Goal: Transaction & Acquisition: Book appointment/travel/reservation

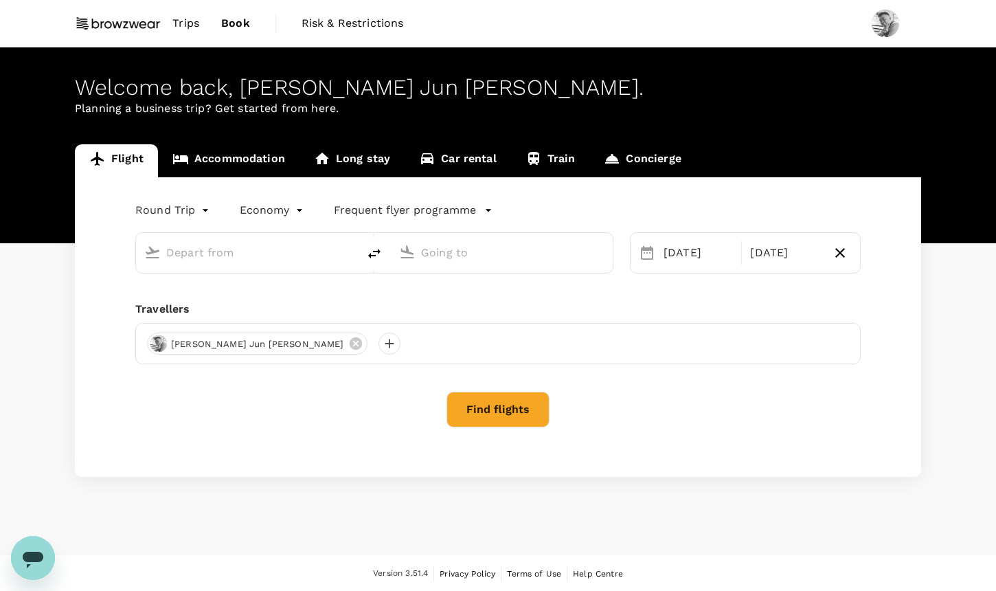
type input "[GEOGRAPHIC_DATA], [GEOGRAPHIC_DATA] (any)"
type input "[GEOGRAPHIC_DATA] (VDO)"
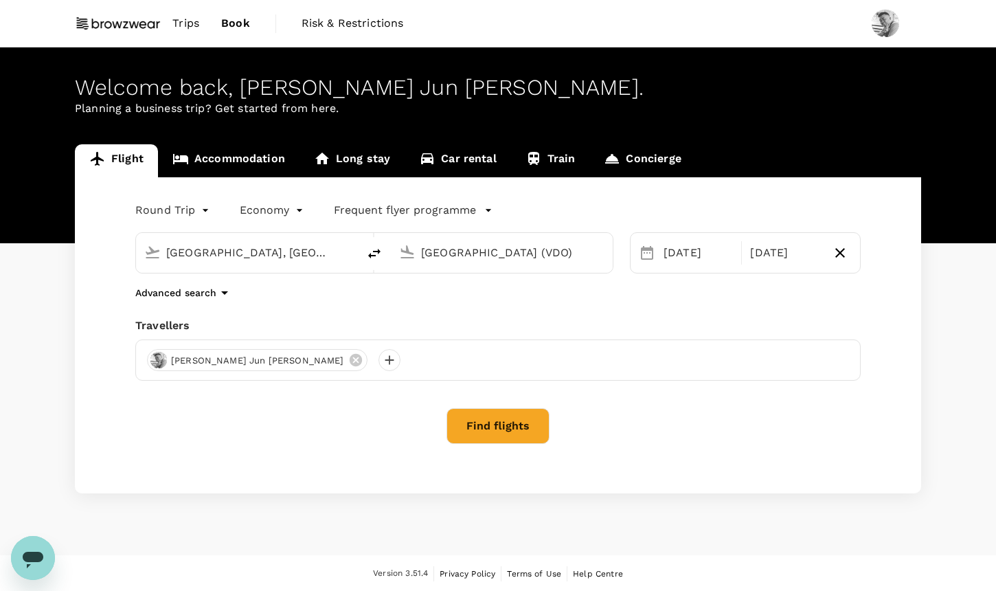
click at [194, 212] on body "Trips Book Risk & Restrictions Welcome back , [PERSON_NAME] Jun [PERSON_NAME] .…" at bounding box center [498, 296] width 996 height 592
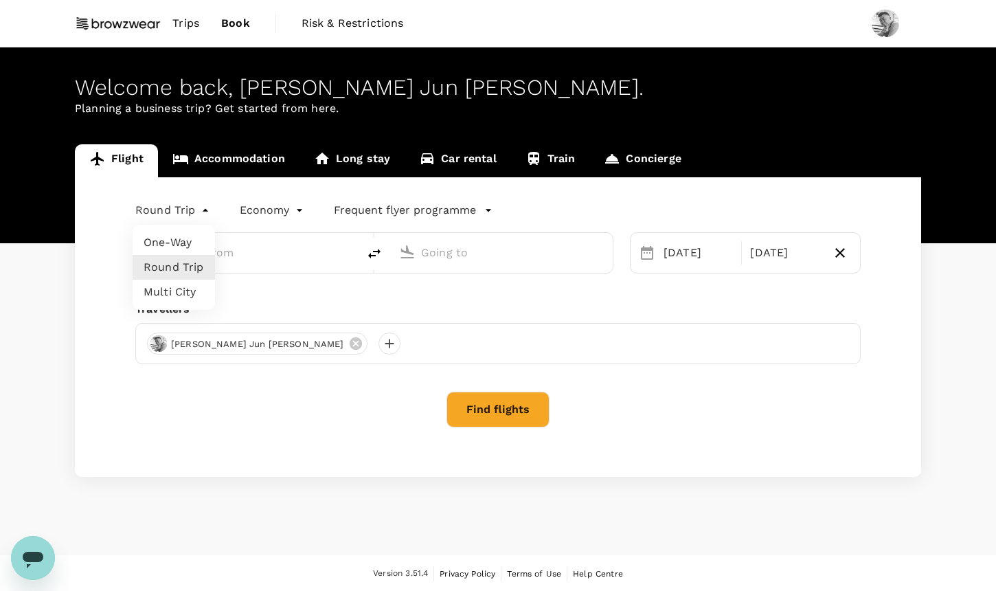
type input "[GEOGRAPHIC_DATA], [GEOGRAPHIC_DATA] (any)"
type input "[GEOGRAPHIC_DATA] (VDO)"
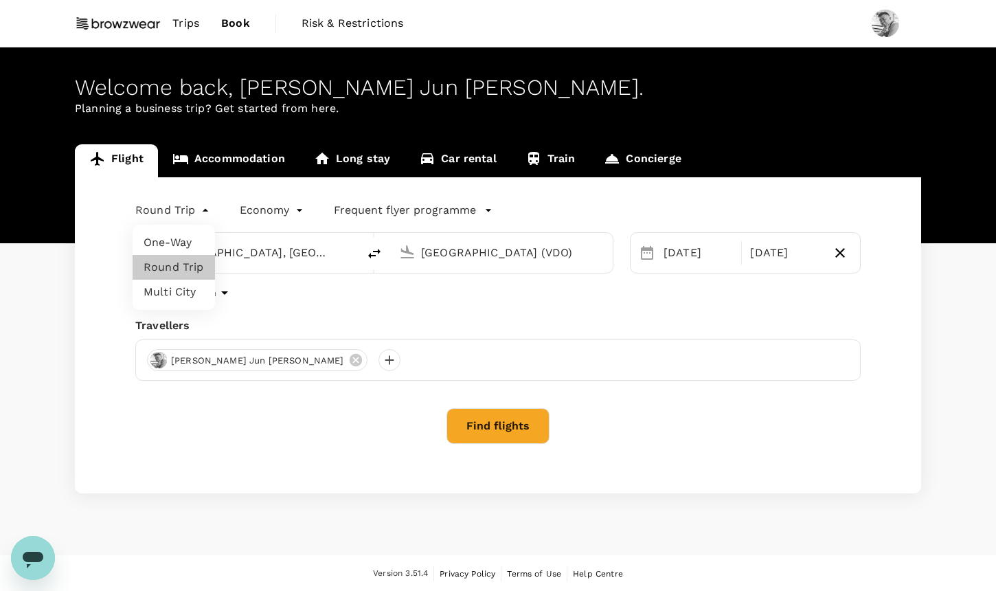
click at [183, 294] on li "Multi City" at bounding box center [174, 292] width 82 height 25
type input "multicity"
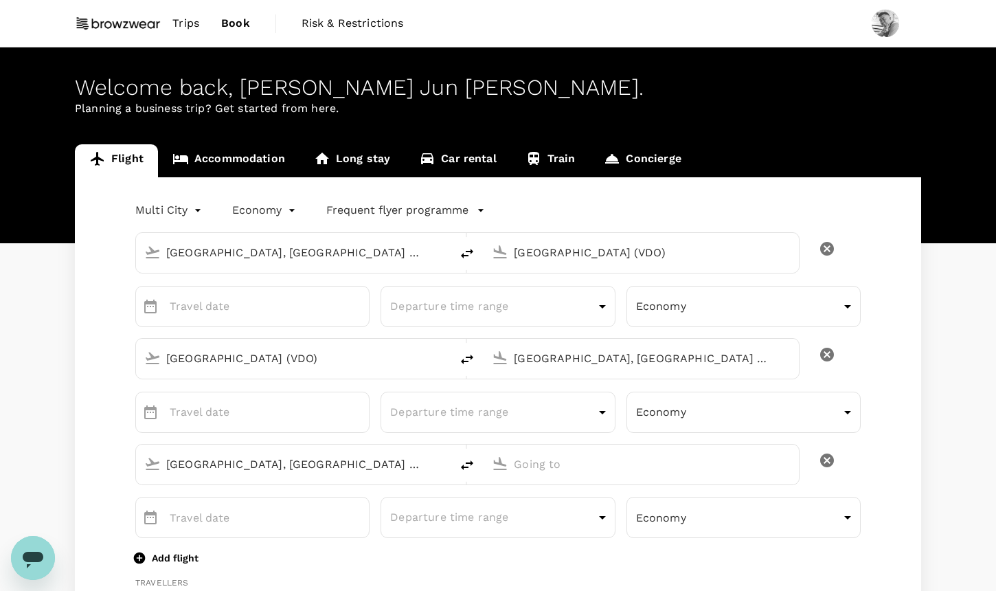
type input "65"
type input "89086332"
type input "[PERSON_NAME][EMAIL_ADDRESS][DOMAIN_NAME]"
click at [543, 253] on input "[GEOGRAPHIC_DATA] (VDO)" at bounding box center [641, 252] width 255 height 21
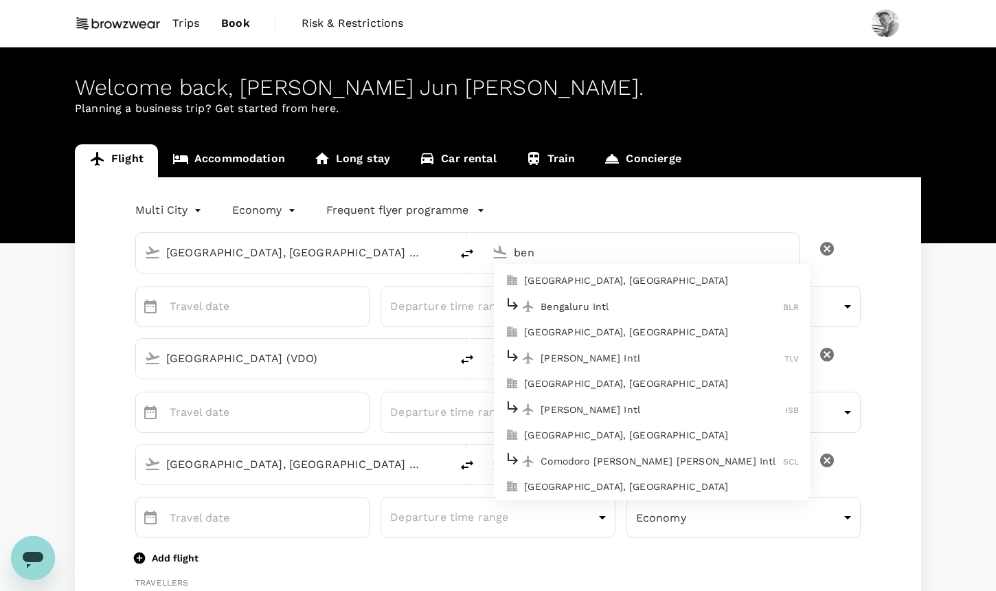
click at [638, 299] on p "Bengaluru Intl" at bounding box center [662, 306] width 242 height 14
type input "Bengaluru Intl (BLR)"
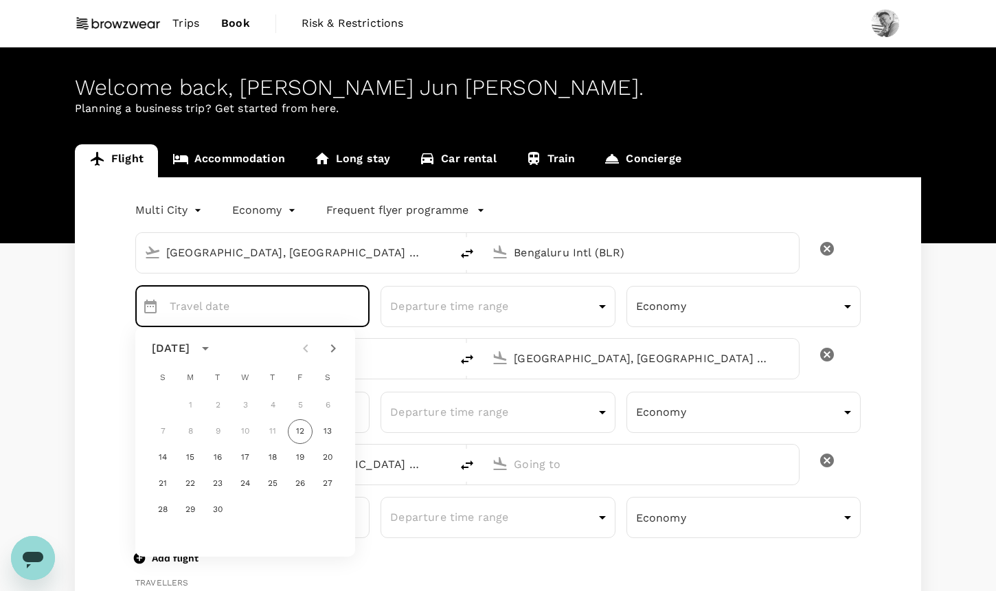
click at [283, 302] on input "text" at bounding box center [270, 306] width 200 height 41
type input "DD MMMM"
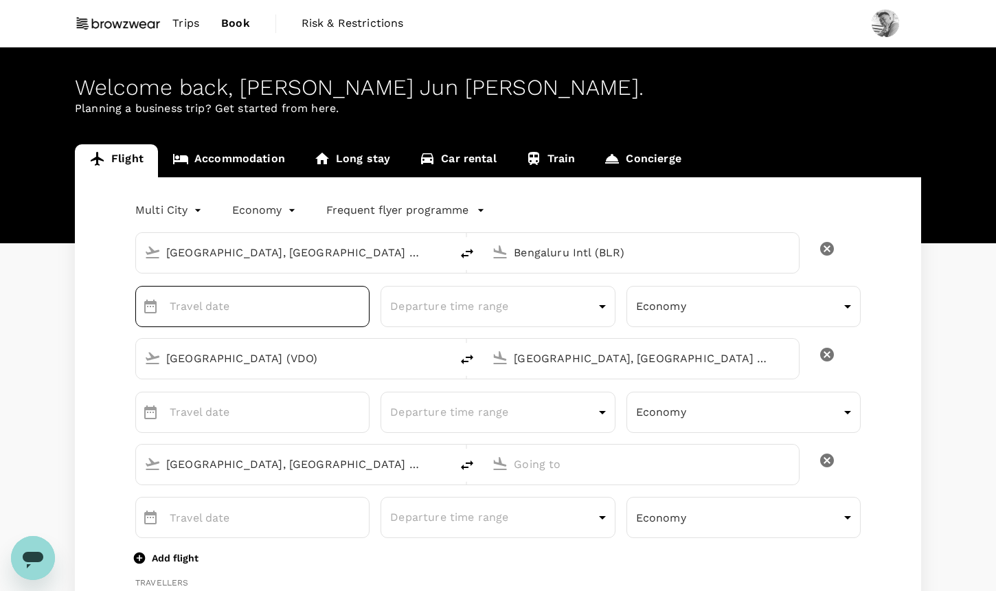
click at [283, 302] on input "text" at bounding box center [270, 306] width 200 height 41
type input "DD MMMM"
click at [283, 302] on input "DD MMMM" at bounding box center [270, 306] width 200 height 41
click at [340, 359] on input "[GEOGRAPHIC_DATA] (VDO)" at bounding box center [293, 358] width 255 height 21
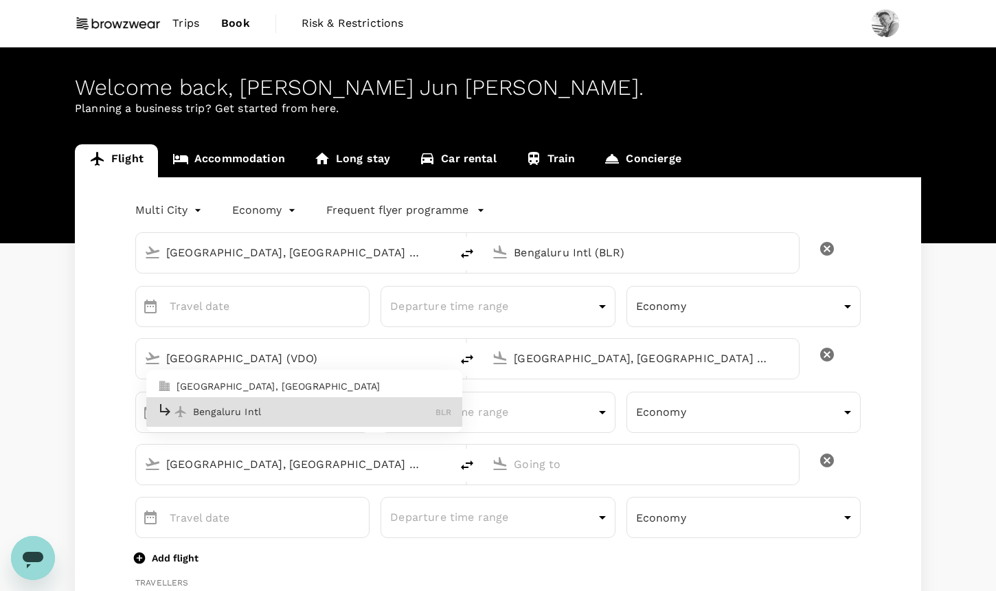
type input "Bengaluru Intl (BLR)"
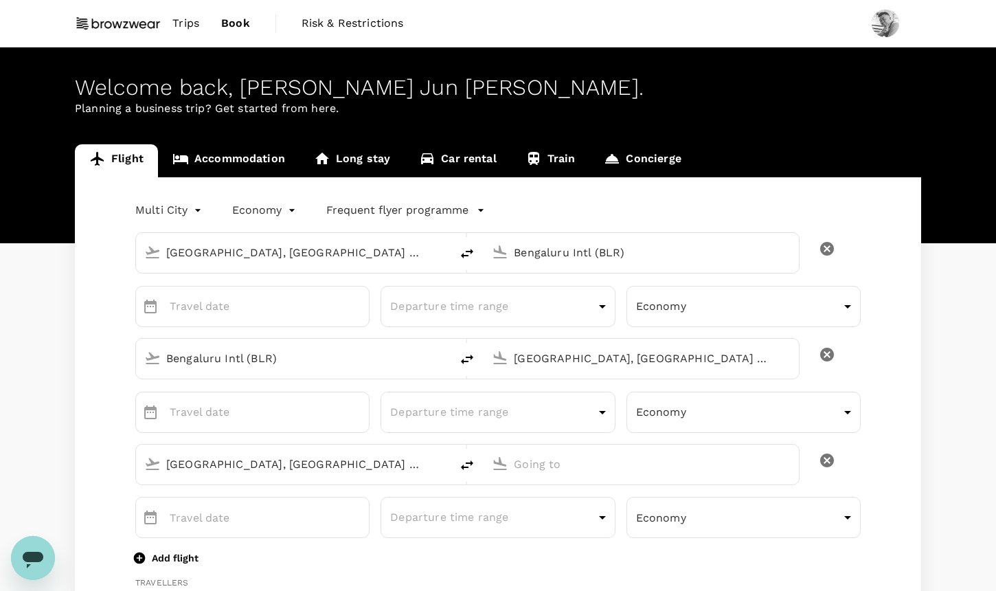
click at [604, 350] on input "[GEOGRAPHIC_DATA], [GEOGRAPHIC_DATA] (any)" at bounding box center [641, 358] width 255 height 21
type input "[GEOGRAPHIC_DATA], [GEOGRAPHIC_DATA] (any)"
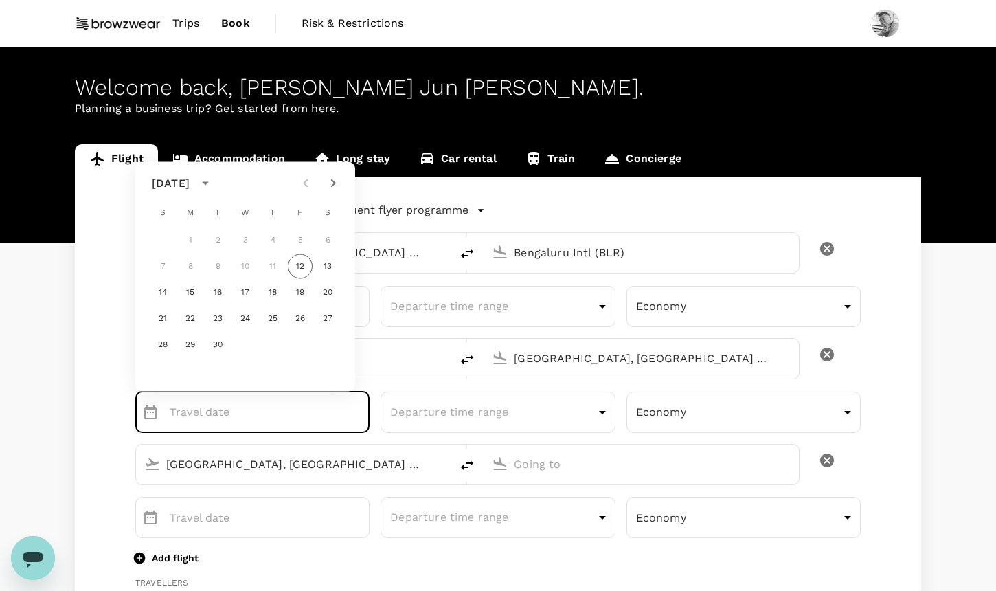
click at [685, 368] on input "[GEOGRAPHIC_DATA], [GEOGRAPHIC_DATA] (any)" at bounding box center [641, 358] width 255 height 21
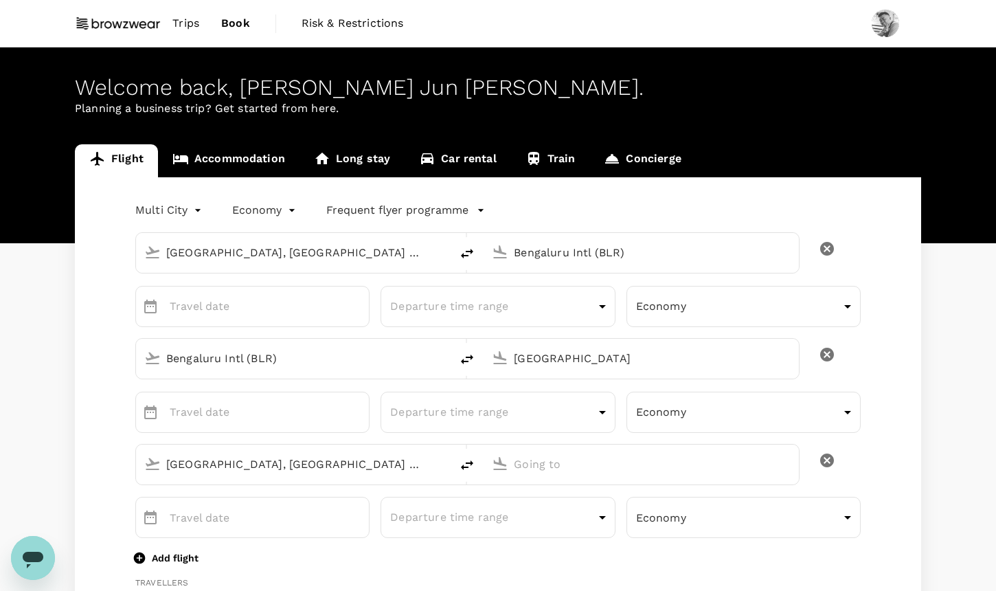
type input "[GEOGRAPHIC_DATA], [GEOGRAPHIC_DATA] (any)"
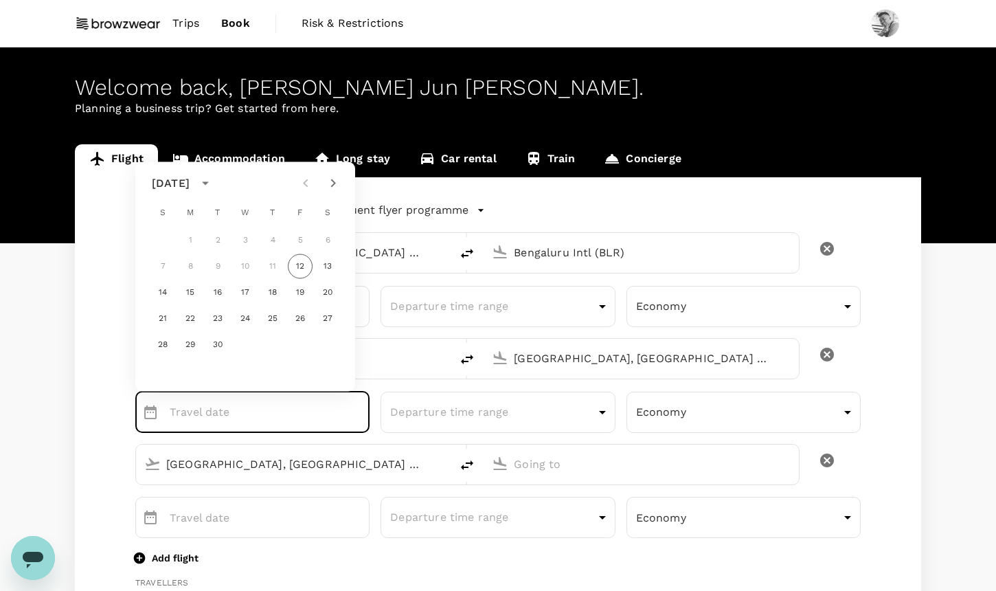
click at [337, 183] on icon "Next month" at bounding box center [333, 183] width 16 height 16
click at [328, 261] on button "11" at bounding box center [327, 266] width 25 height 25
type input "[DATE]"
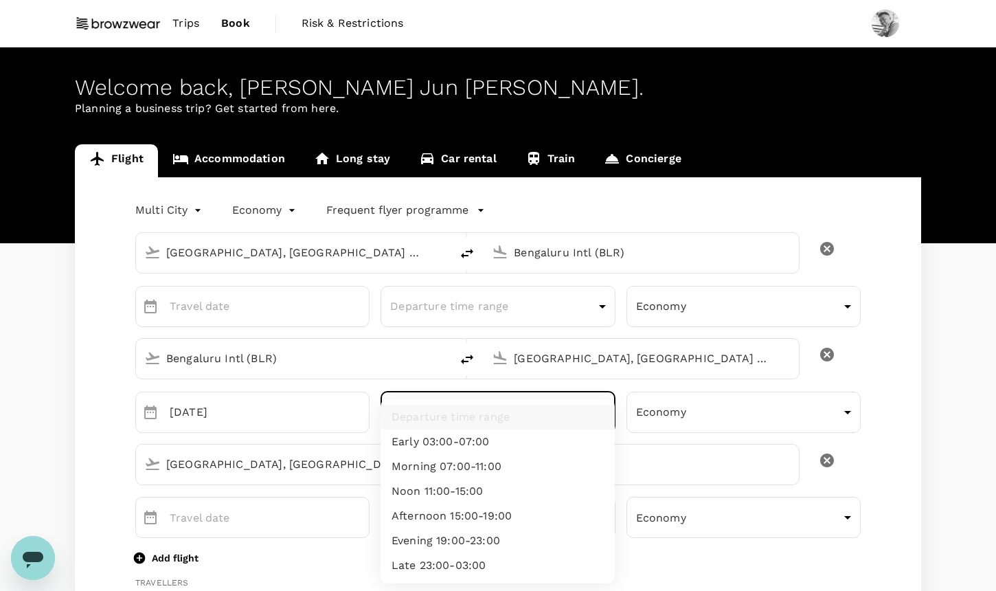
click at [499, 516] on li "Afternoon 15:00-19:00" at bounding box center [497, 515] width 234 height 25
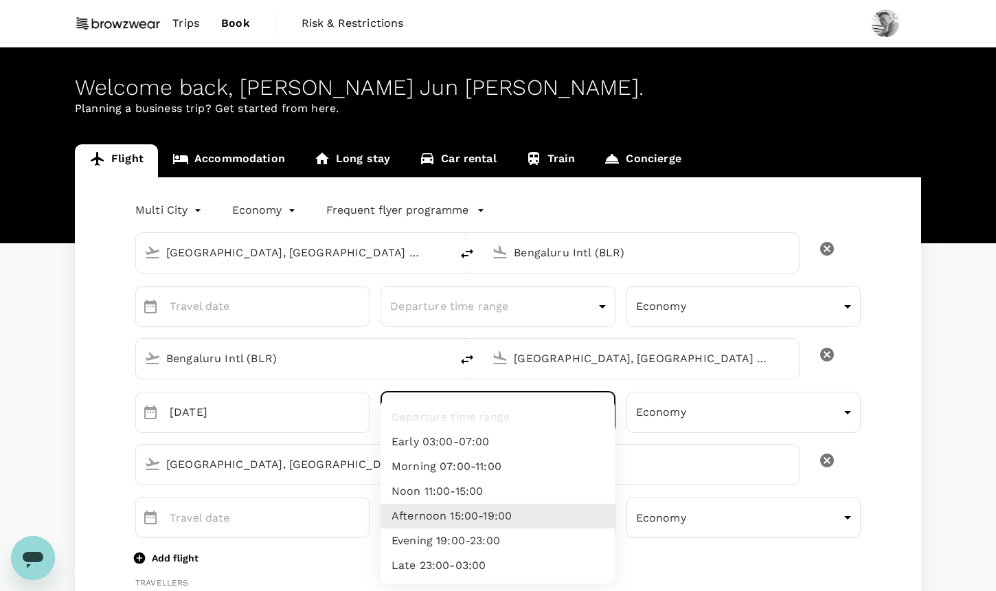
click at [520, 495] on li "Noon 11:00-15:00" at bounding box center [497, 491] width 234 height 25
type input "noon"
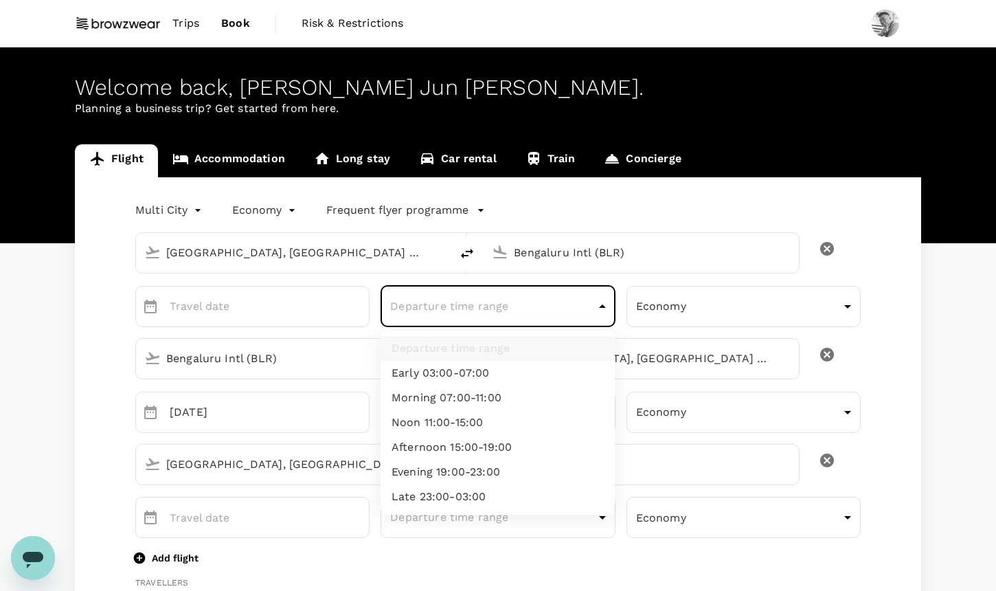
click at [530, 420] on li "Noon 11:00-15:00" at bounding box center [497, 422] width 234 height 25
type input "noon"
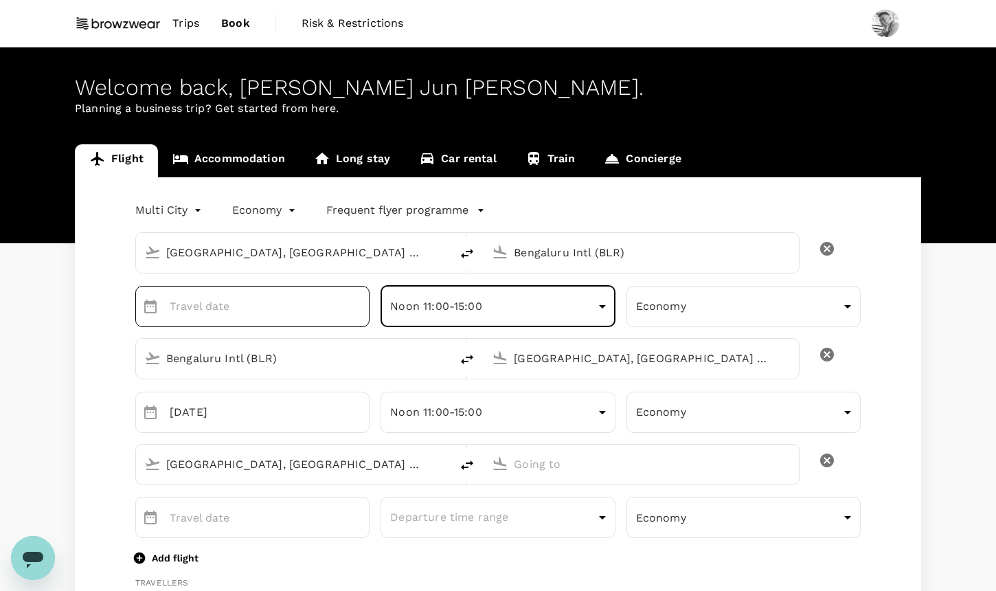
type input "DD MMMM"
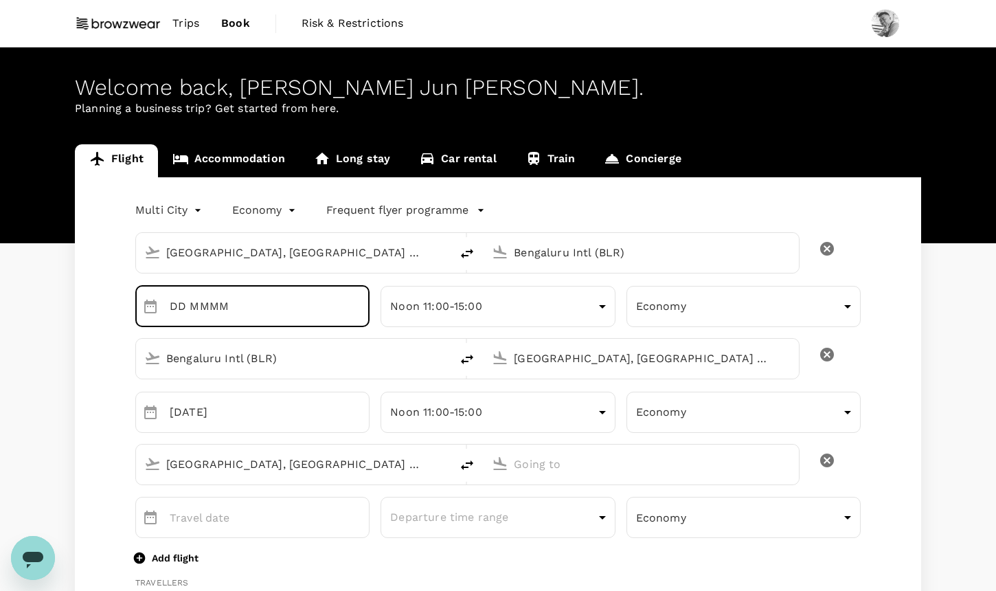
click at [286, 303] on input "DD MMMM" at bounding box center [270, 306] width 200 height 41
click at [353, 339] on div "Bengaluru Intl (BLR)" at bounding box center [293, 359] width 315 height 40
click at [319, 319] on input "text" at bounding box center [270, 306] width 200 height 41
type input "DD MMMM"
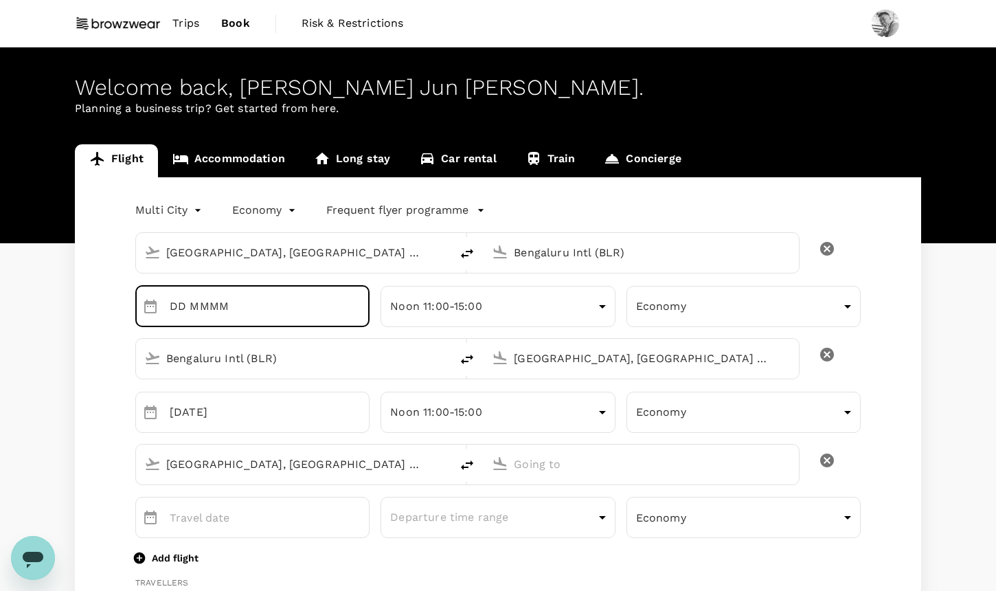
click at [181, 310] on input "DD MMMM" at bounding box center [270, 306] width 200 height 41
click at [504, 333] on div "Bengaluru Intl (BLR) [GEOGRAPHIC_DATA], [GEOGRAPHIC_DATA] (any)" at bounding box center [461, 353] width 675 height 52
click at [155, 305] on icon "Choose date" at bounding box center [150, 306] width 12 height 14
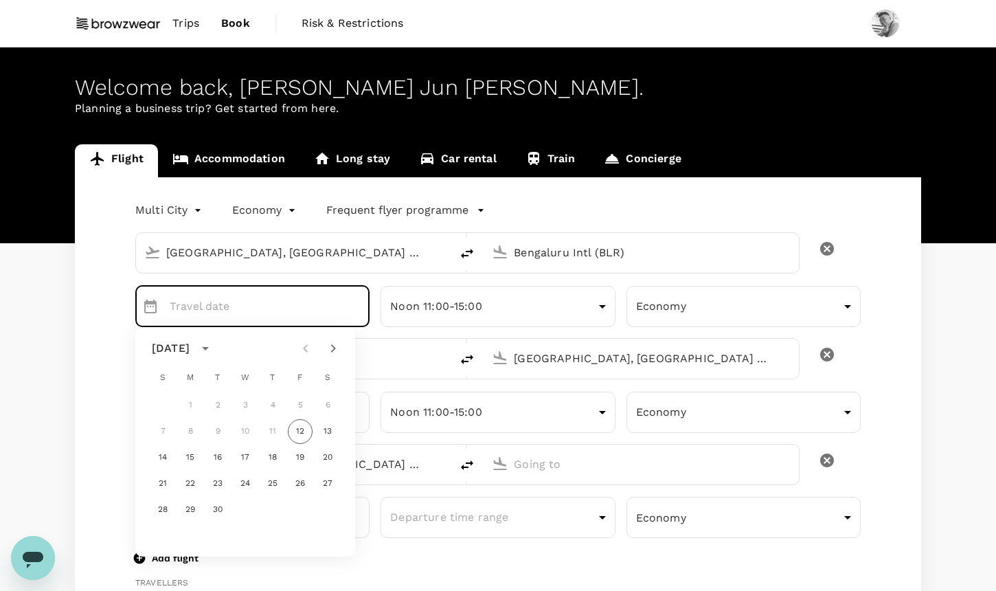
click at [330, 347] on icon "Next month" at bounding box center [333, 348] width 16 height 16
click at [300, 402] on button "3" at bounding box center [300, 405] width 25 height 25
type input "[DATE]"
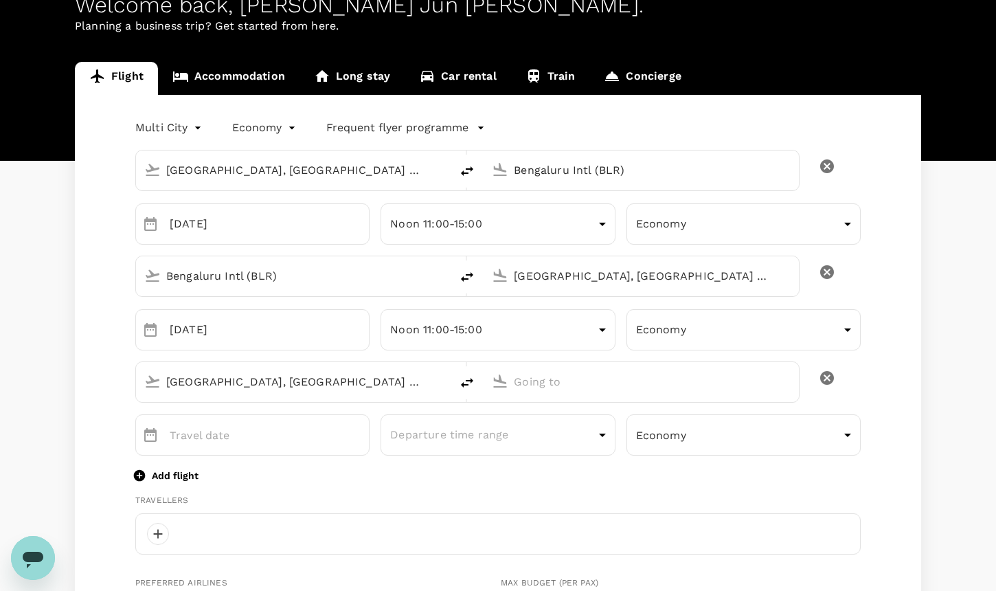
scroll to position [90, 0]
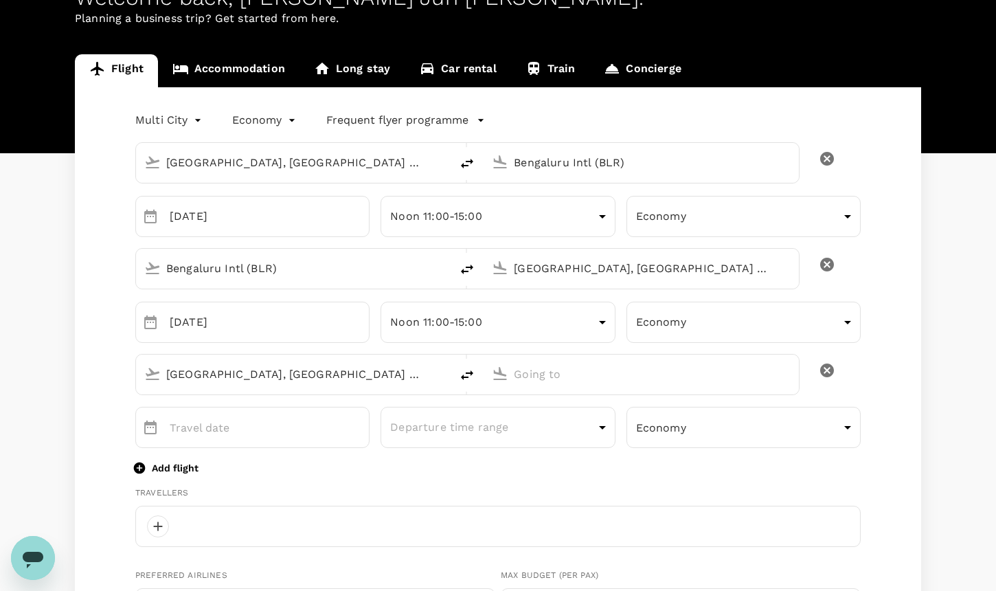
click at [305, 370] on input "[GEOGRAPHIC_DATA], [GEOGRAPHIC_DATA] (any)" at bounding box center [293, 373] width 255 height 21
click at [297, 400] on p "[GEOGRAPHIC_DATA], [GEOGRAPHIC_DATA]" at bounding box center [314, 402] width 275 height 14
type input "[GEOGRAPHIC_DATA], [GEOGRAPHIC_DATA] (any)"
click at [583, 379] on input "text" at bounding box center [641, 373] width 255 height 21
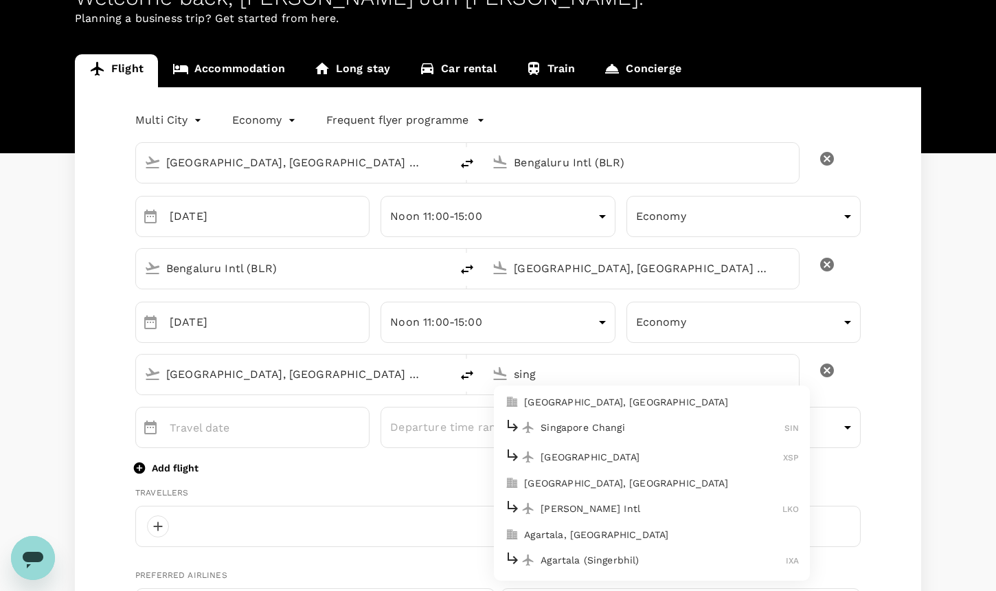
click at [589, 398] on p "[GEOGRAPHIC_DATA], [GEOGRAPHIC_DATA]" at bounding box center [661, 402] width 275 height 14
type input "[GEOGRAPHIC_DATA], [GEOGRAPHIC_DATA] (any)"
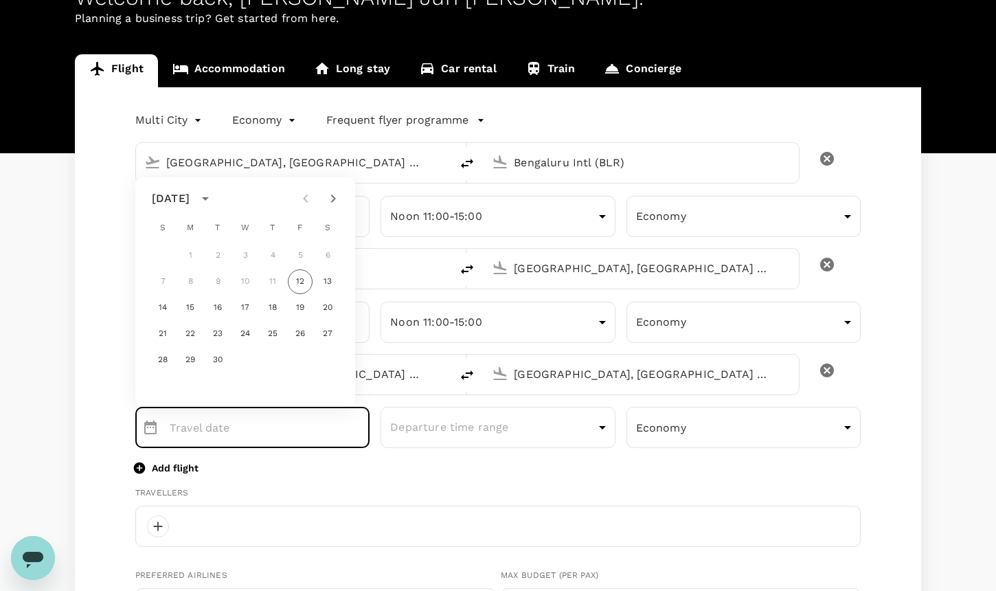
click at [332, 200] on icon "Next month" at bounding box center [333, 198] width 5 height 8
click at [243, 335] on button "22" at bounding box center [245, 333] width 25 height 25
type input "[DATE]"
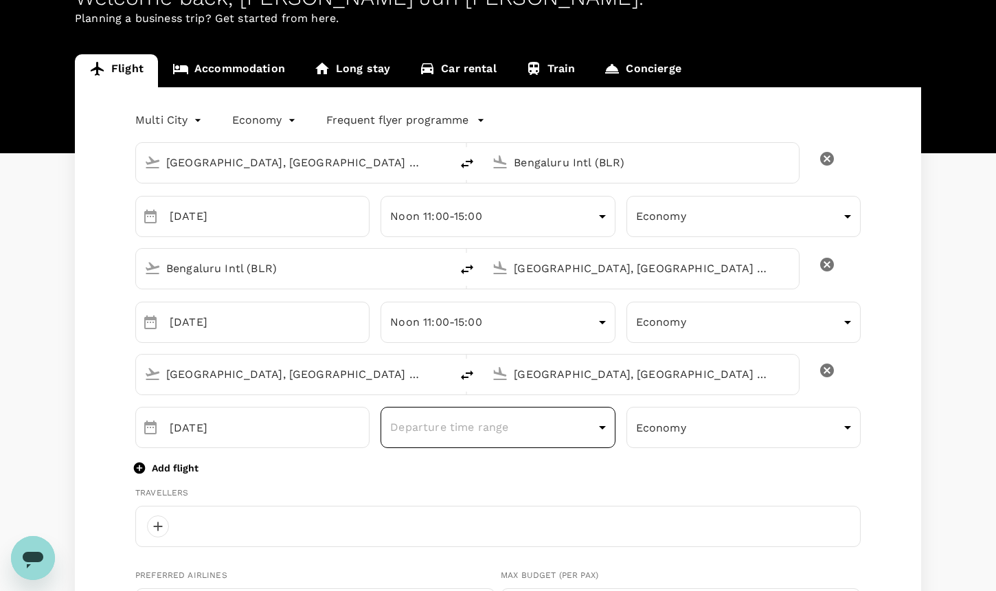
click at [401, 431] on body "Trips Book Risk & Restrictions Welcome back , [PERSON_NAME] Jun [PERSON_NAME] .…" at bounding box center [498, 577] width 996 height 1334
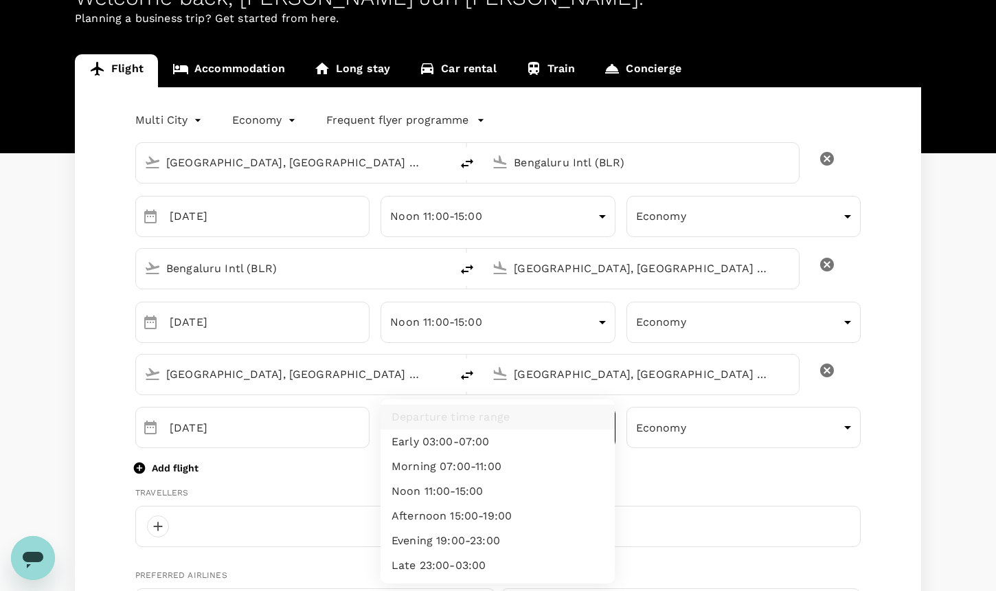
click at [448, 492] on li "Noon 11:00-15:00" at bounding box center [497, 491] width 234 height 25
type input "noon"
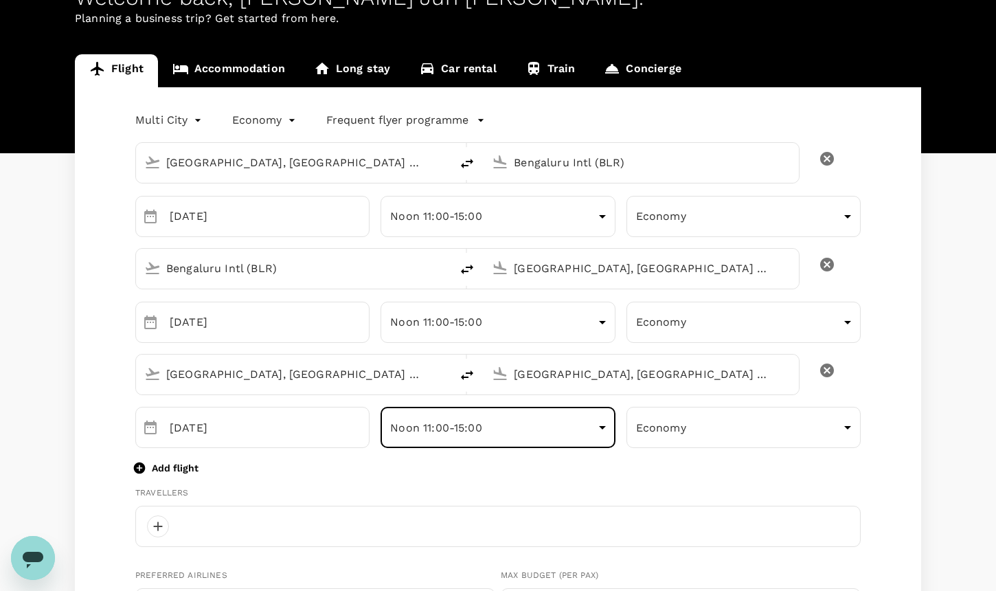
click at [474, 422] on body "Trips Book Risk & Restrictions Welcome back , [PERSON_NAME] Jun [PERSON_NAME] .…" at bounding box center [498, 577] width 996 height 1334
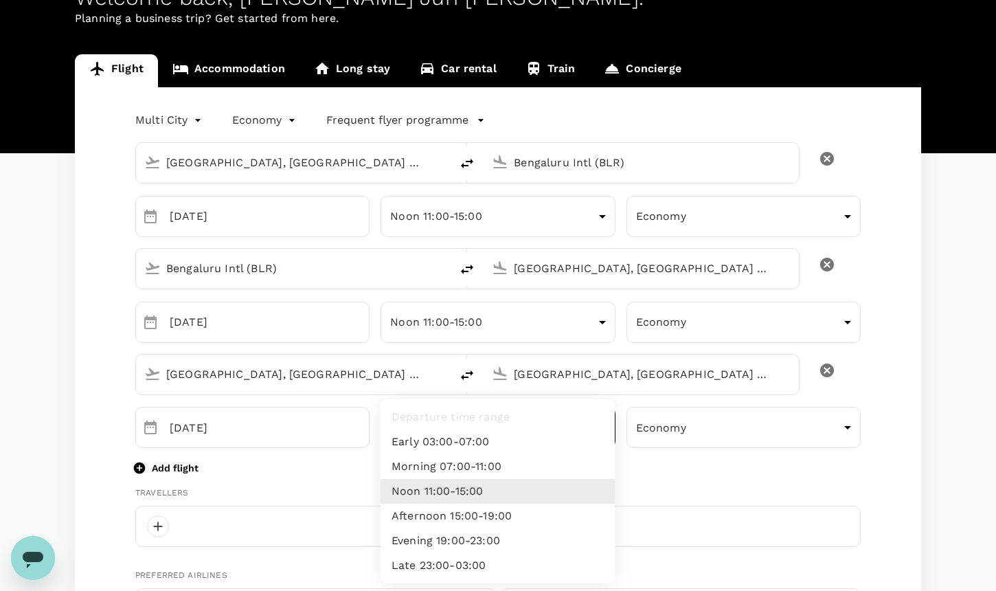
click at [474, 422] on ul "Departure time range Early 03:00-07:00 Morning 07:00-11:00 Noon 11:00-15:00 Aft…" at bounding box center [497, 491] width 234 height 184
click at [702, 515] on div at bounding box center [498, 295] width 996 height 591
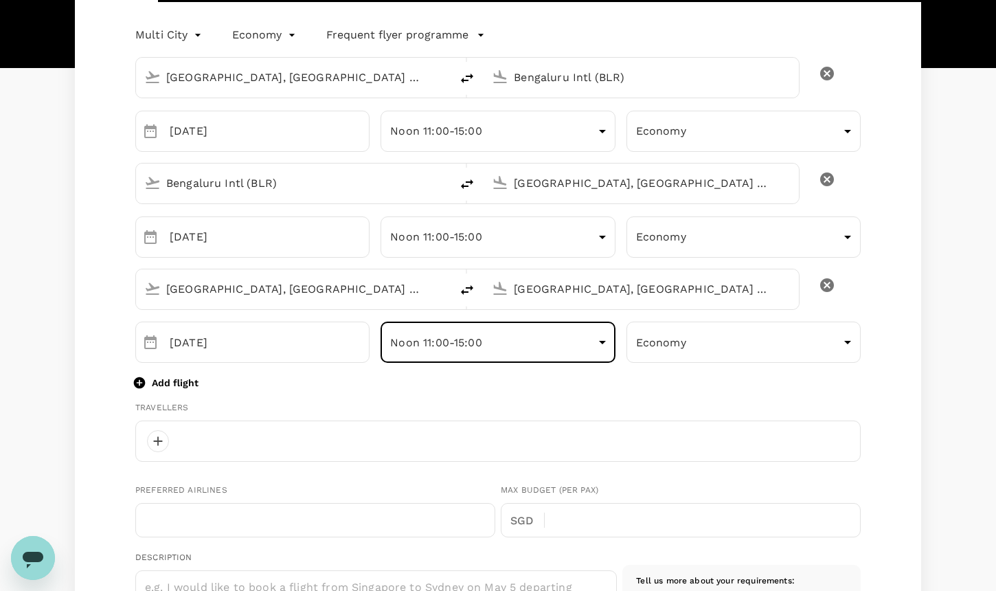
scroll to position [254, 0]
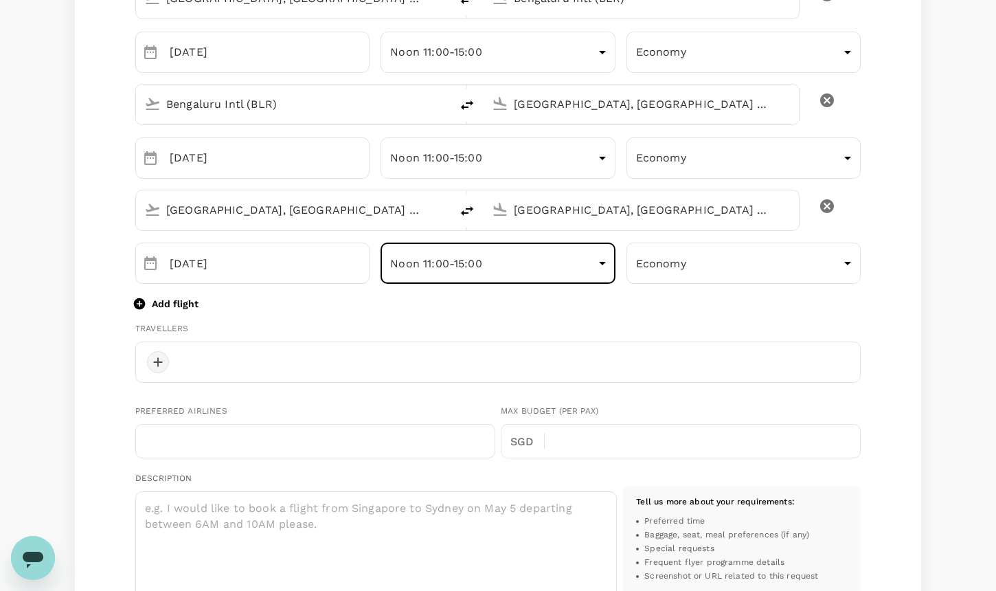
click at [162, 354] on div at bounding box center [158, 362] width 22 height 22
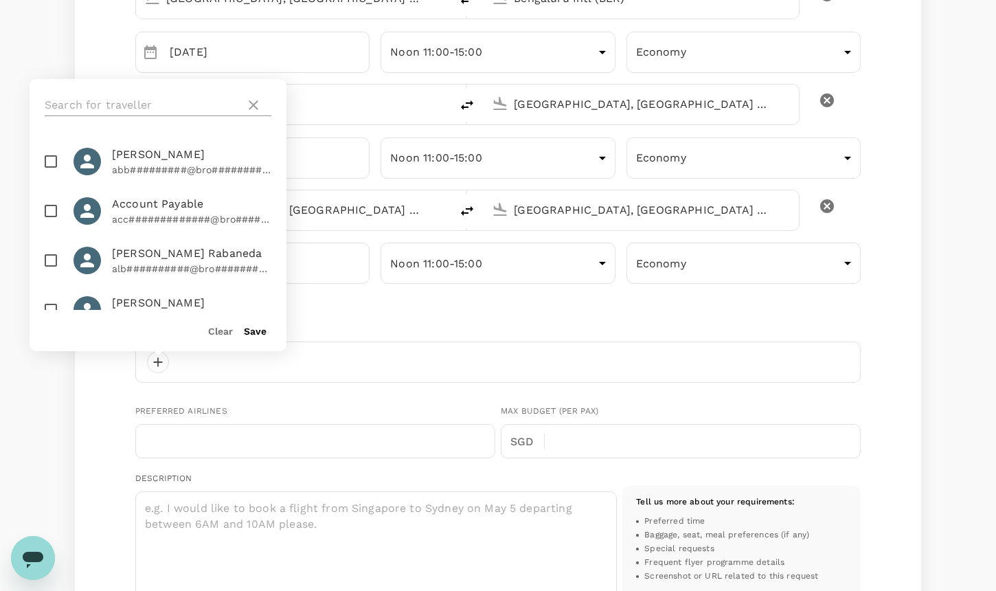
click at [159, 104] on input "text" at bounding box center [142, 105] width 195 height 22
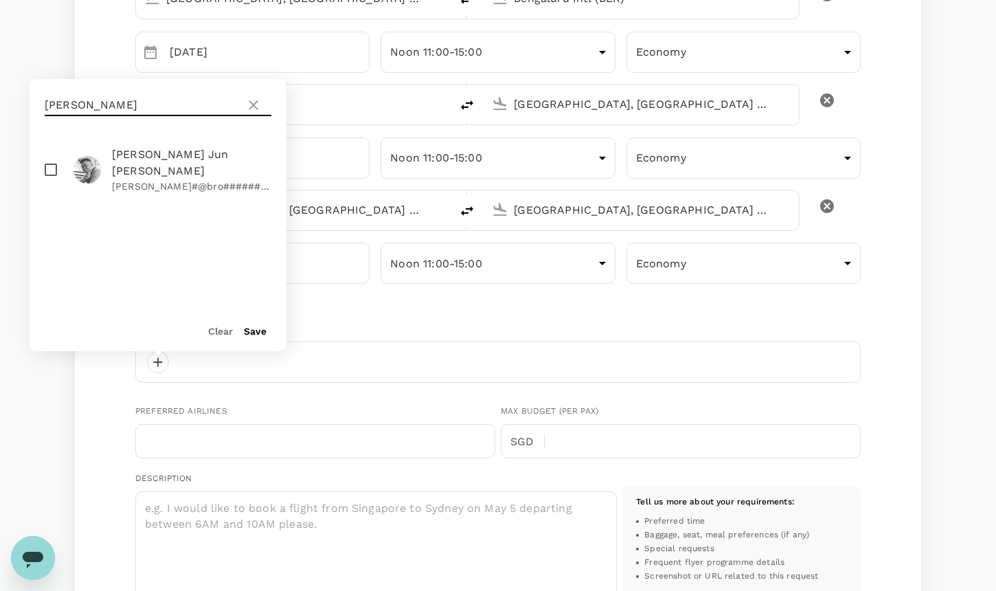
type input "[PERSON_NAME]"
click at [138, 148] on span "[PERSON_NAME] Jun [PERSON_NAME]" at bounding box center [191, 162] width 159 height 33
checkbox input "true"
click at [266, 326] on button "Save" at bounding box center [255, 331] width 23 height 11
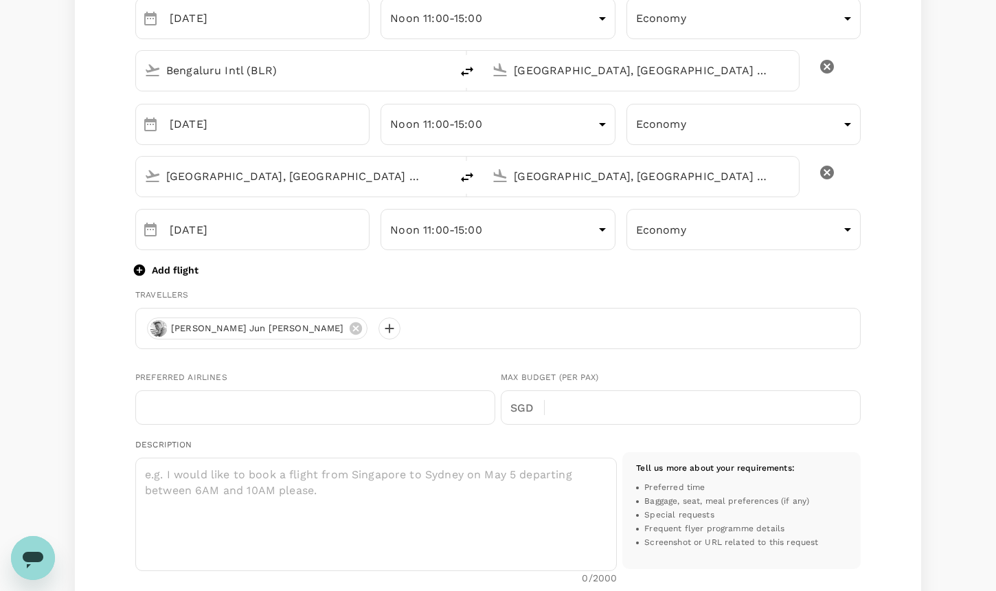
scroll to position [319, 0]
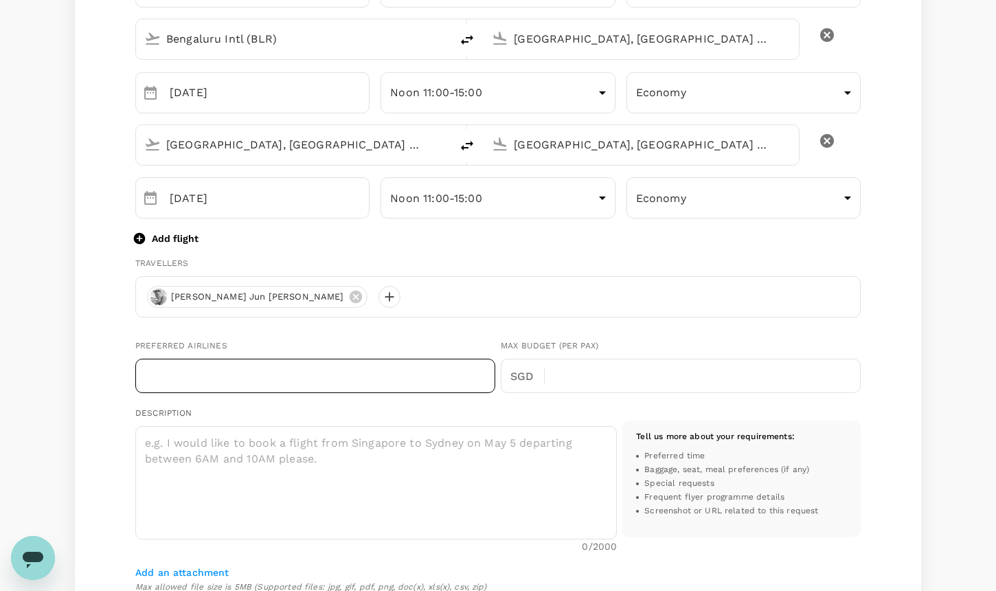
click at [363, 391] on input "text" at bounding box center [315, 376] width 360 height 34
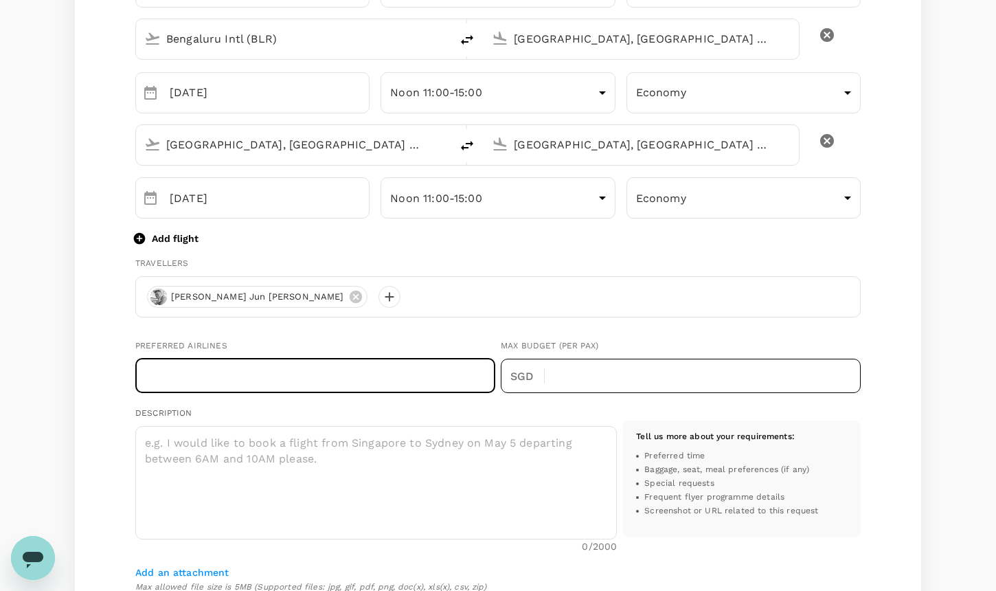
click at [598, 372] on input "text" at bounding box center [708, 376] width 305 height 34
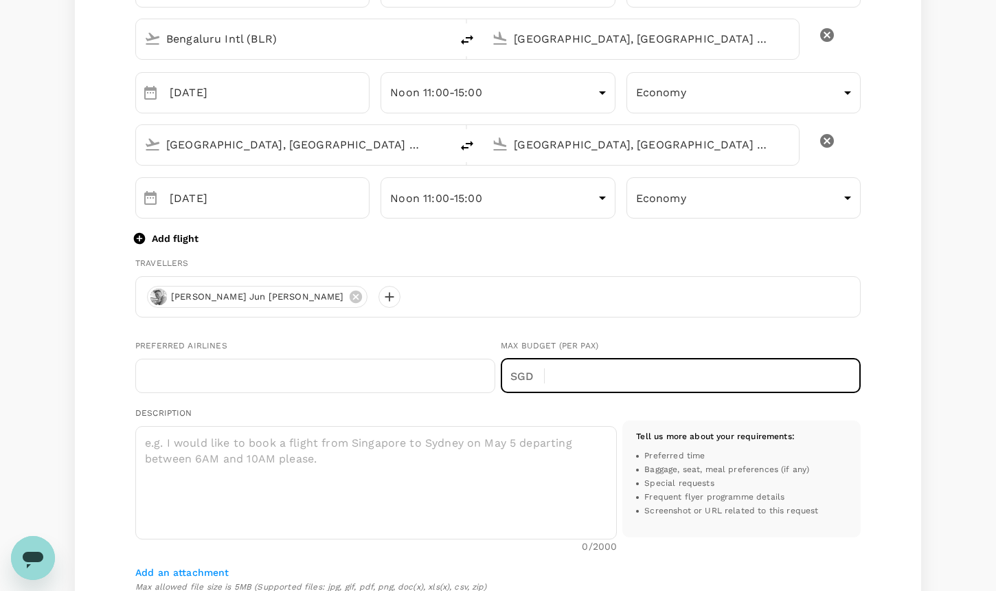
click at [670, 331] on div "Preferred Airlines ​ Max Budget (per pax) SGD ​" at bounding box center [497, 366] width 725 height 76
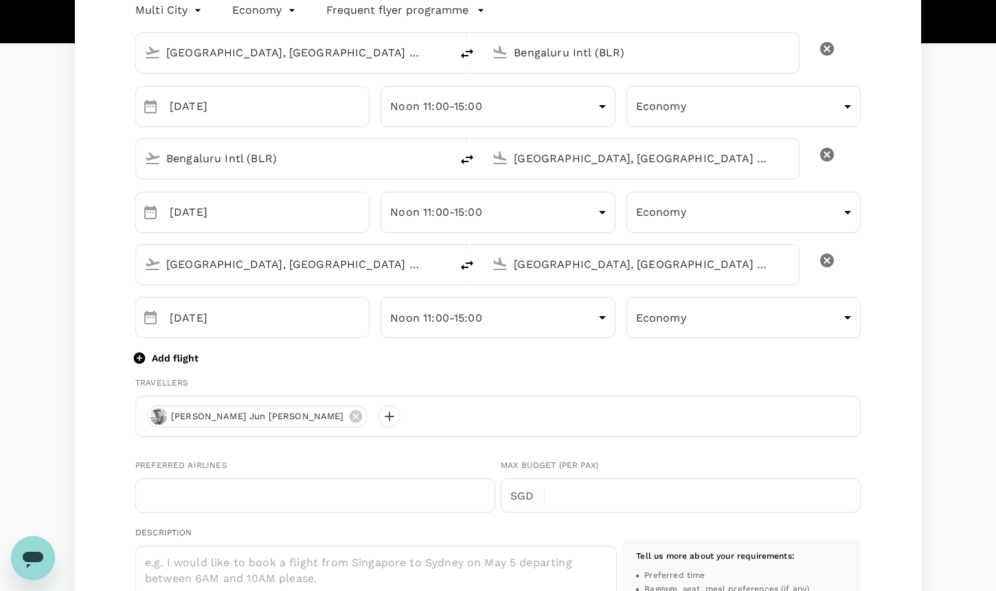
scroll to position [0, 0]
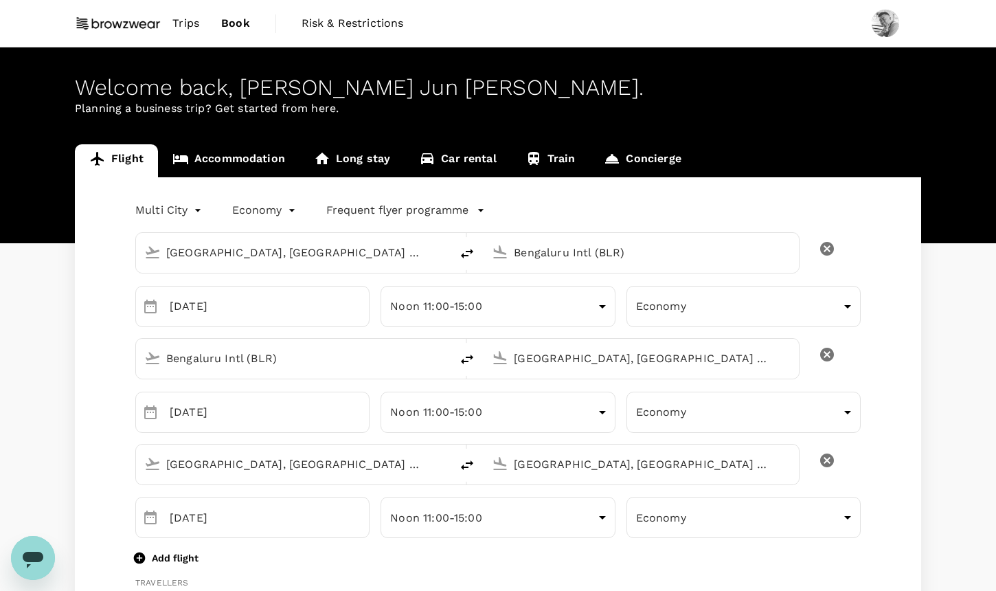
click at [282, 203] on div at bounding box center [498, 295] width 996 height 591
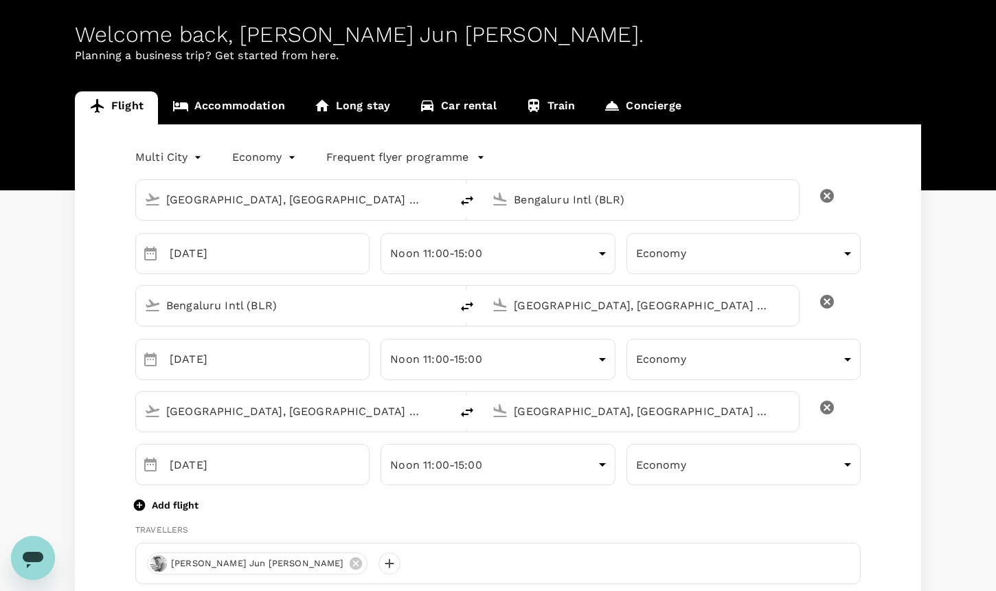
scroll to position [32, 0]
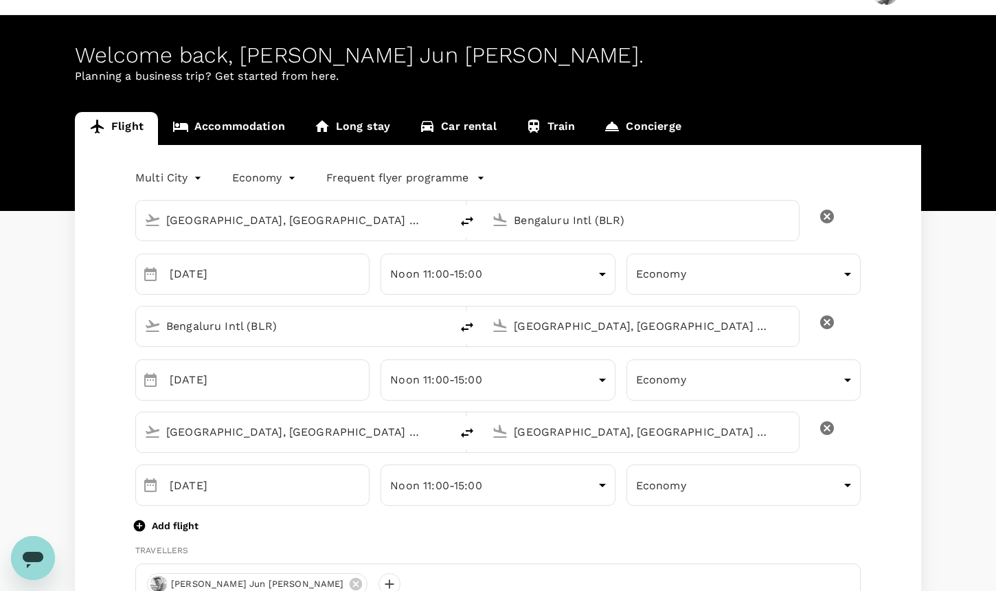
click at [453, 174] on p "Frequent flyer programme" at bounding box center [397, 178] width 142 height 16
click at [448, 237] on li "Singapore Airlines PPS Club/ KrisFlyer" at bounding box center [440, 232] width 230 height 25
click at [174, 178] on div at bounding box center [498, 295] width 996 height 591
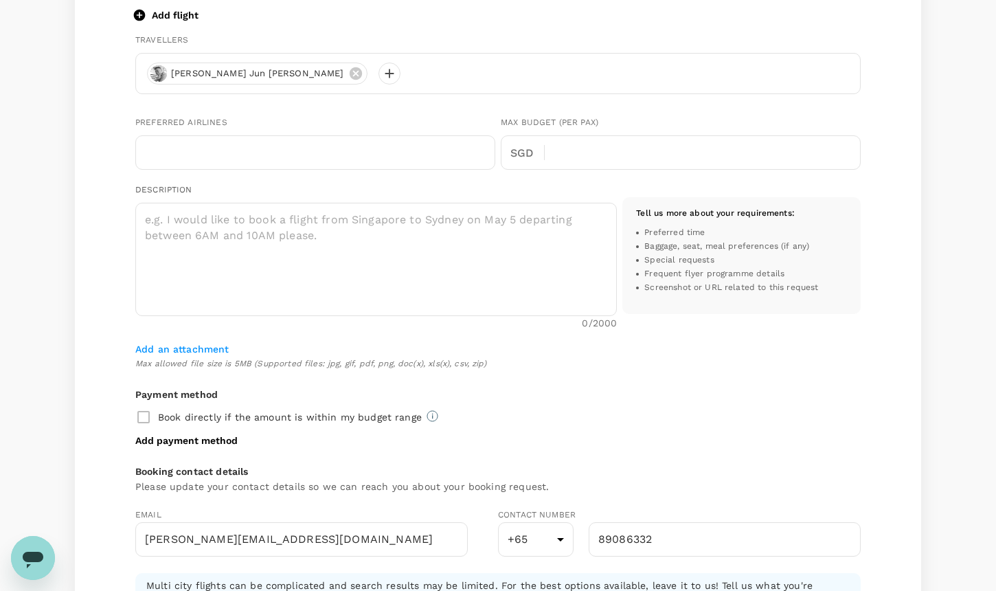
scroll to position [617, 0]
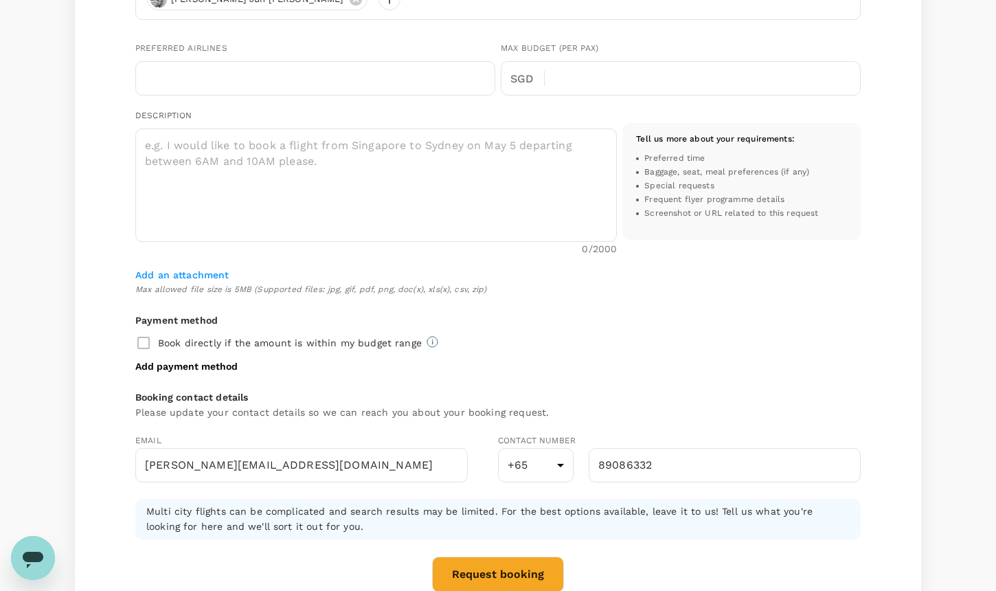
click at [499, 563] on button "Request booking" at bounding box center [498, 574] width 132 height 36
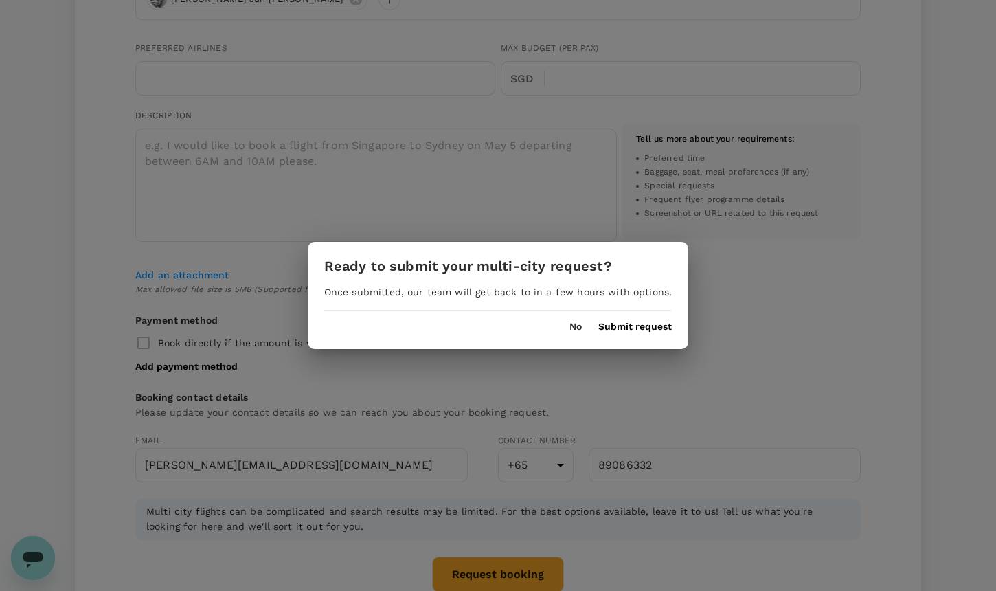
click at [632, 321] on button "Submit request" at bounding box center [634, 326] width 73 height 11
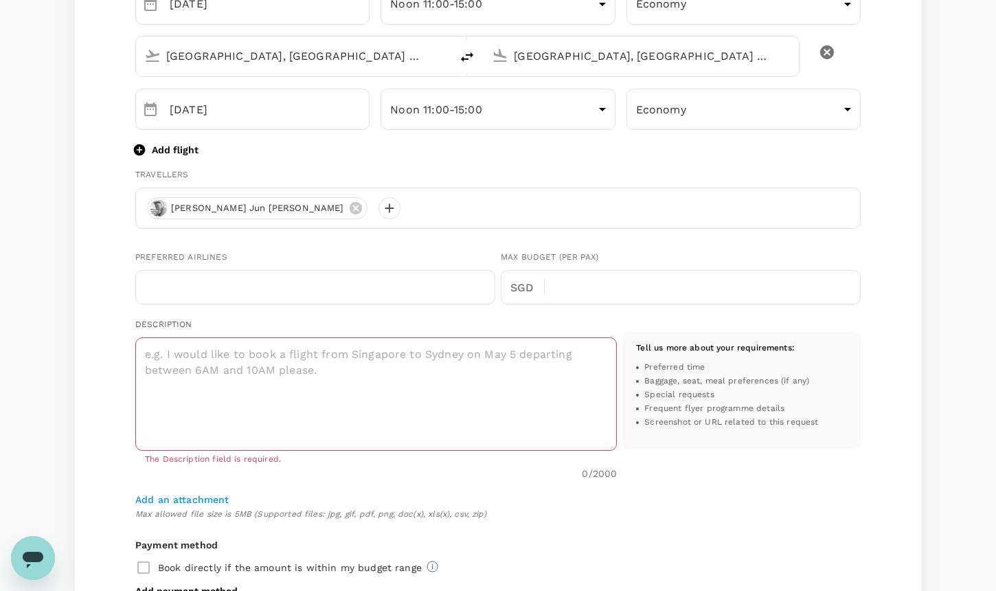
scroll to position [416, 0]
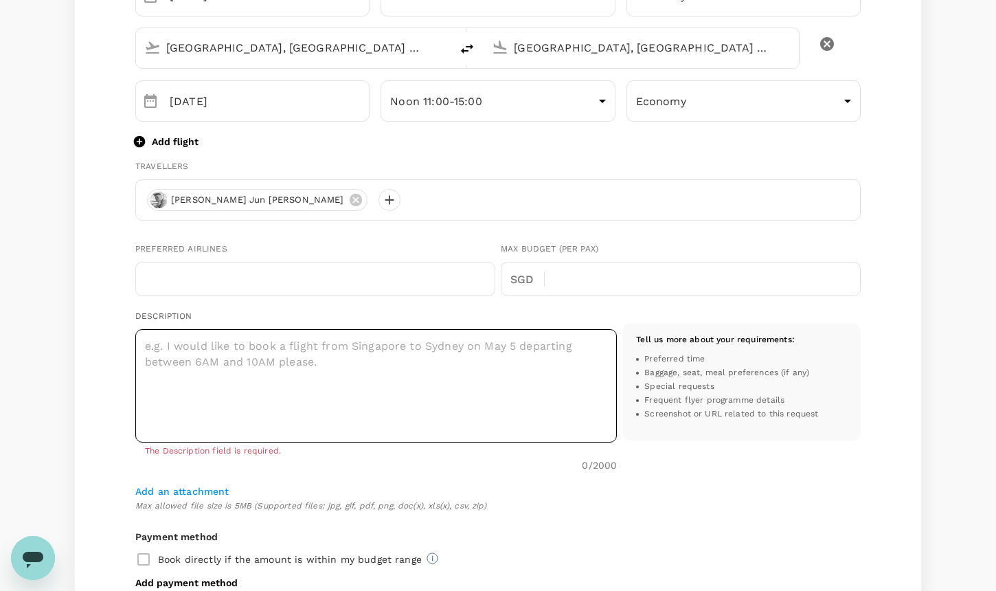
click at [571, 395] on textarea at bounding box center [375, 385] width 481 height 113
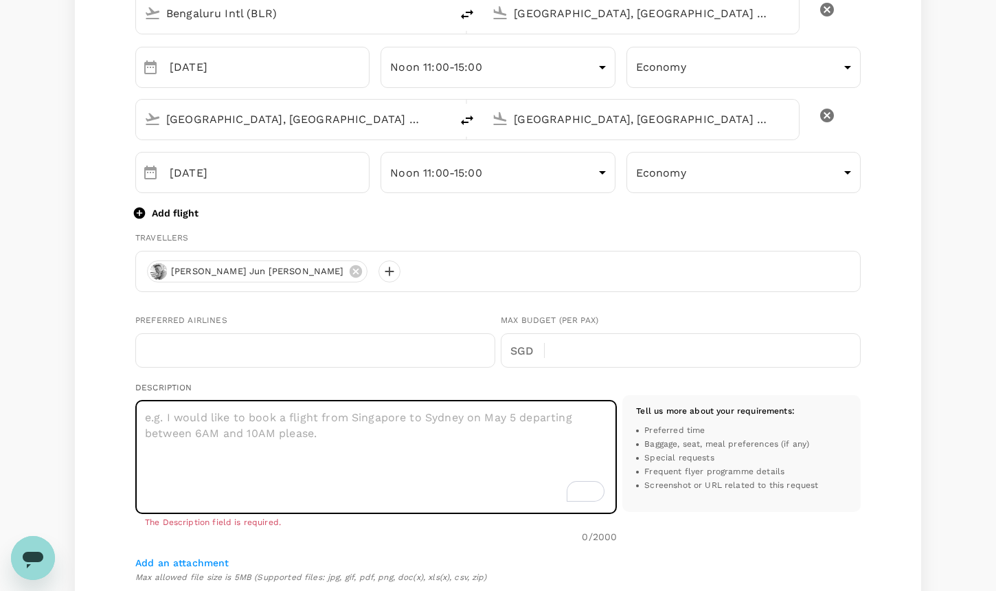
scroll to position [352, 0]
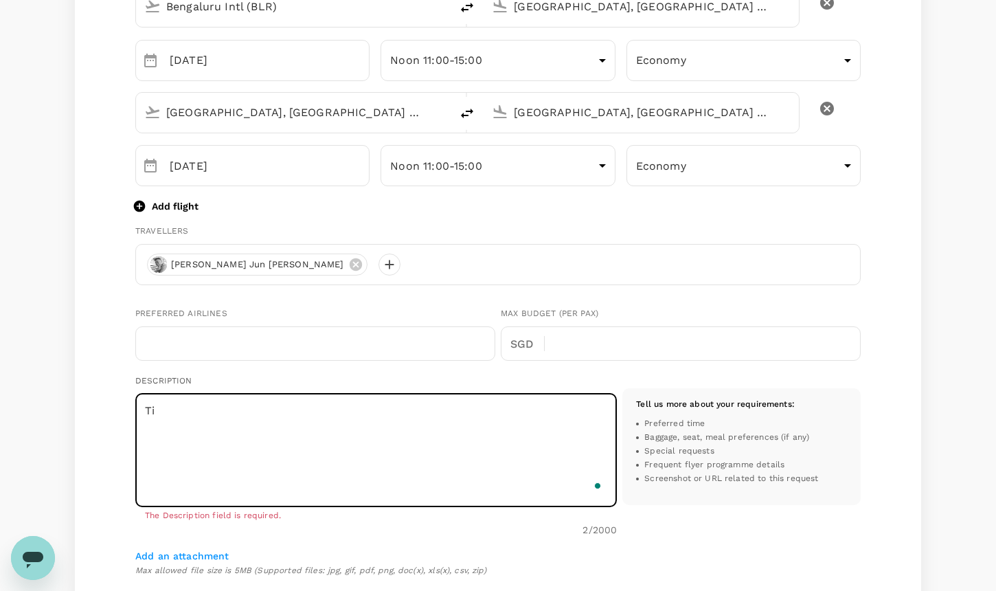
type textarea "T"
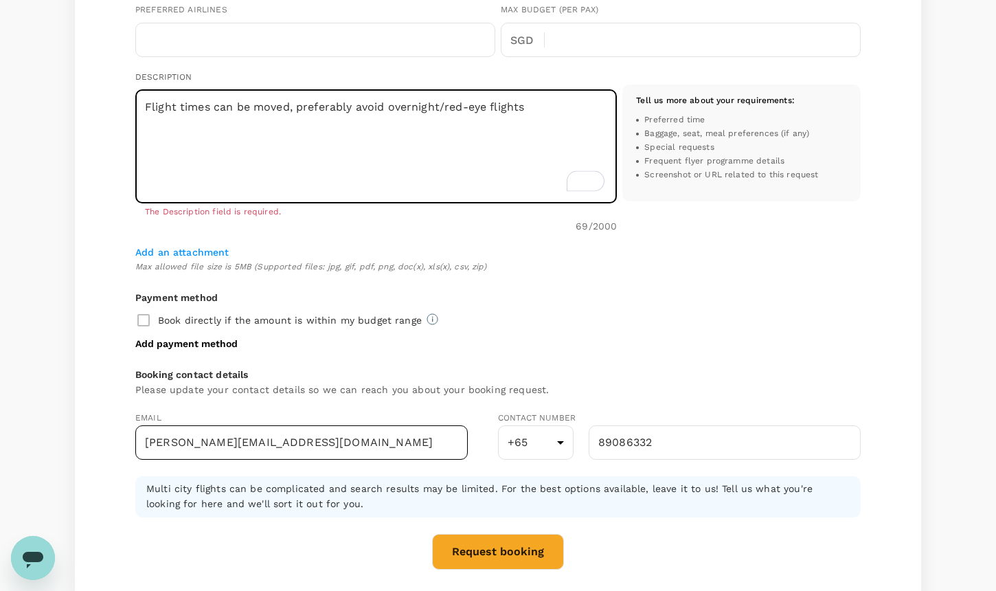
scroll to position [652, 0]
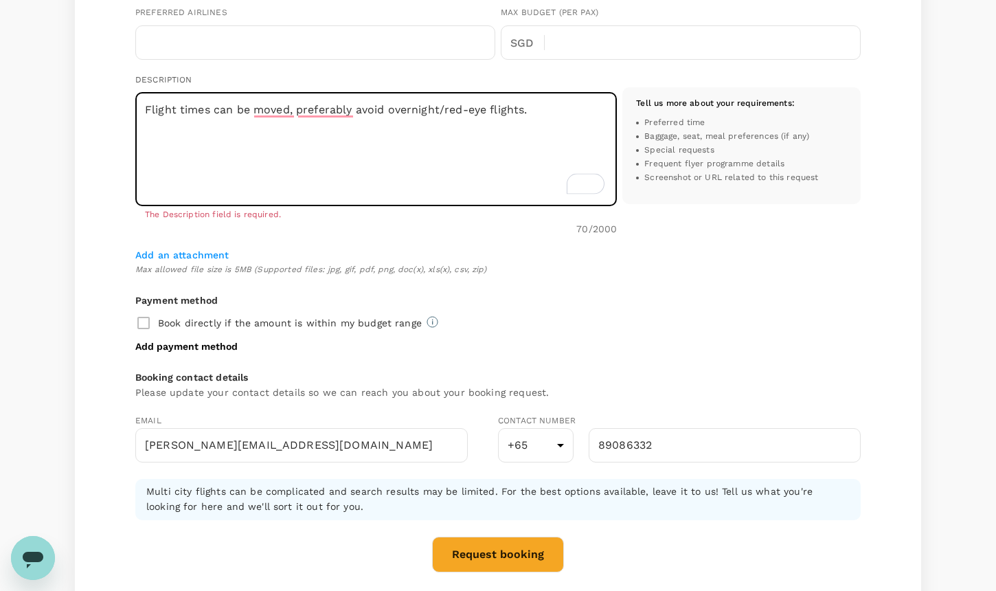
type textarea "Flight times can be moved, preferably avoid overnight/red-eye flights."
click at [703, 272] on span "Max allowed file size is 5MB (Supported files: jpg, gif, pdf, png, doc(x), xls(…" at bounding box center [497, 270] width 725 height 14
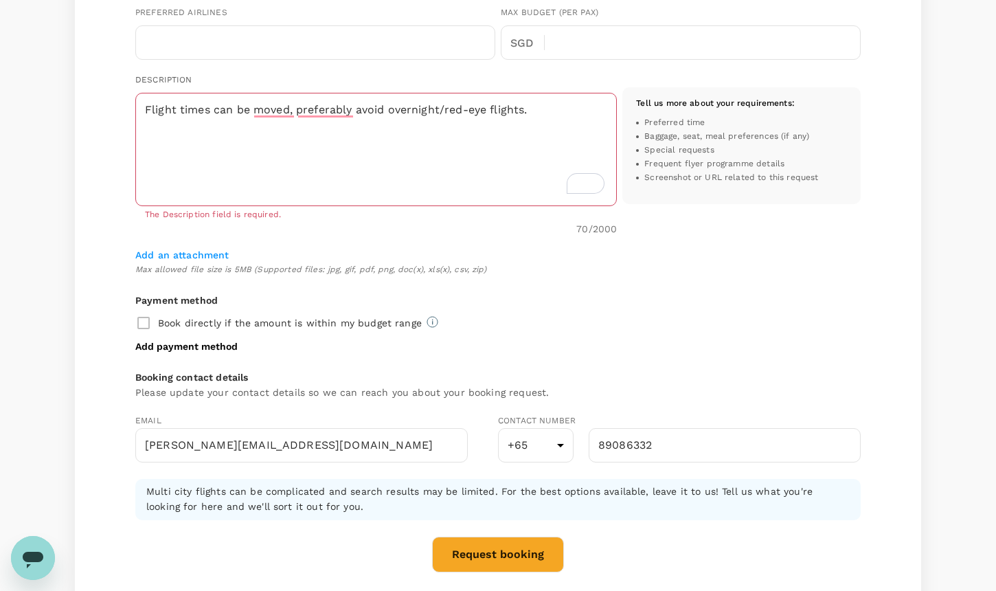
click at [489, 565] on button "Request booking" at bounding box center [498, 554] width 132 height 36
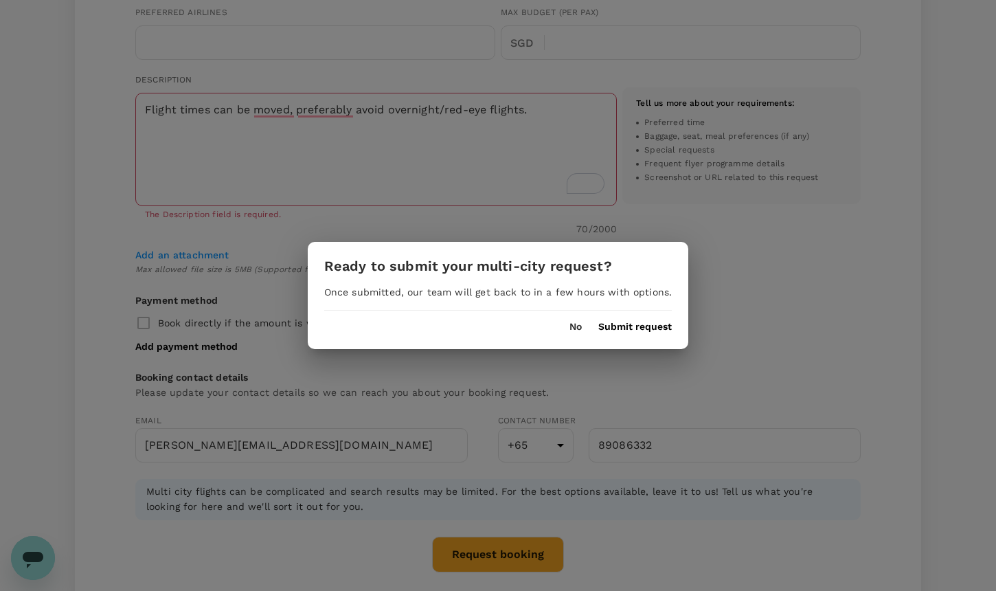
click at [628, 326] on button "Submit request" at bounding box center [634, 326] width 73 height 11
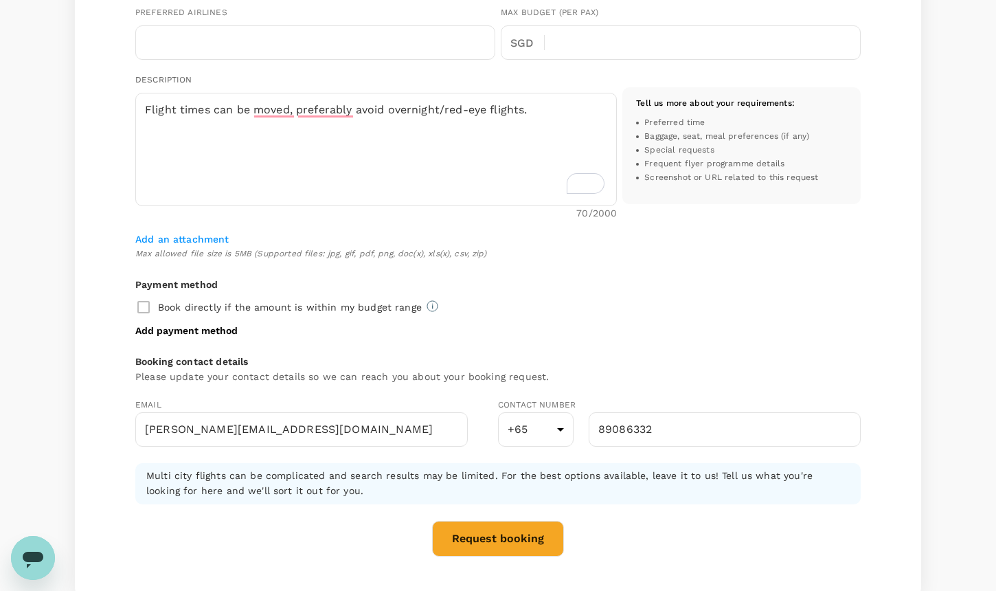
scroll to position [1, 0]
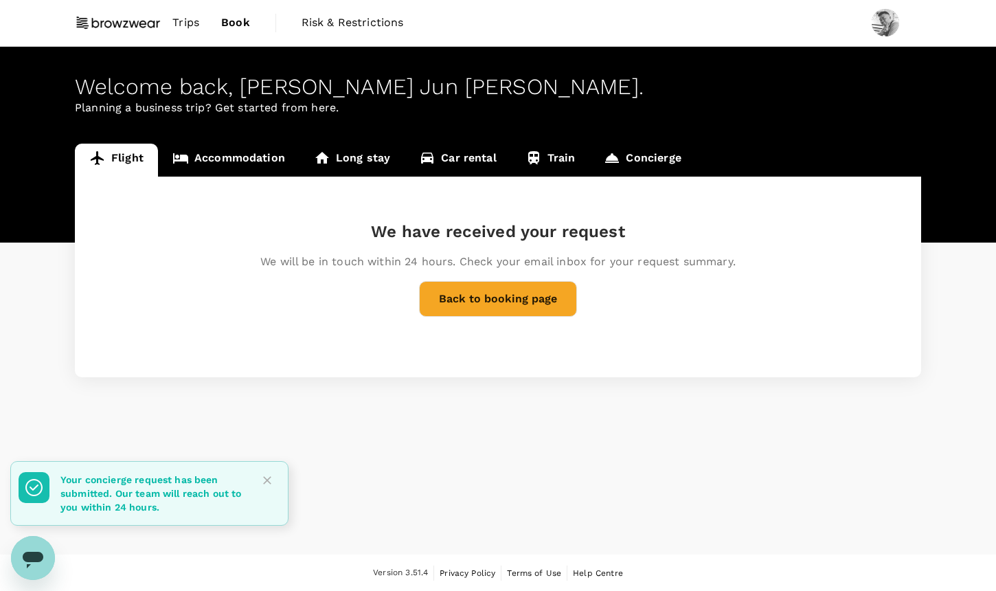
click at [455, 304] on button "Back to booking page" at bounding box center [498, 299] width 158 height 36
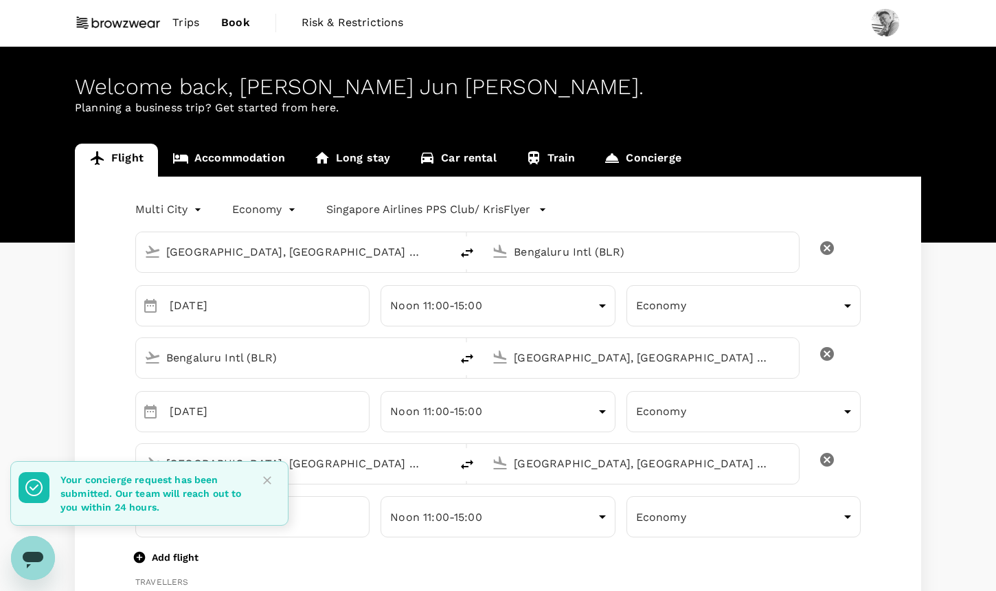
click at [174, 257] on li "Round Trip" at bounding box center [170, 266] width 82 height 25
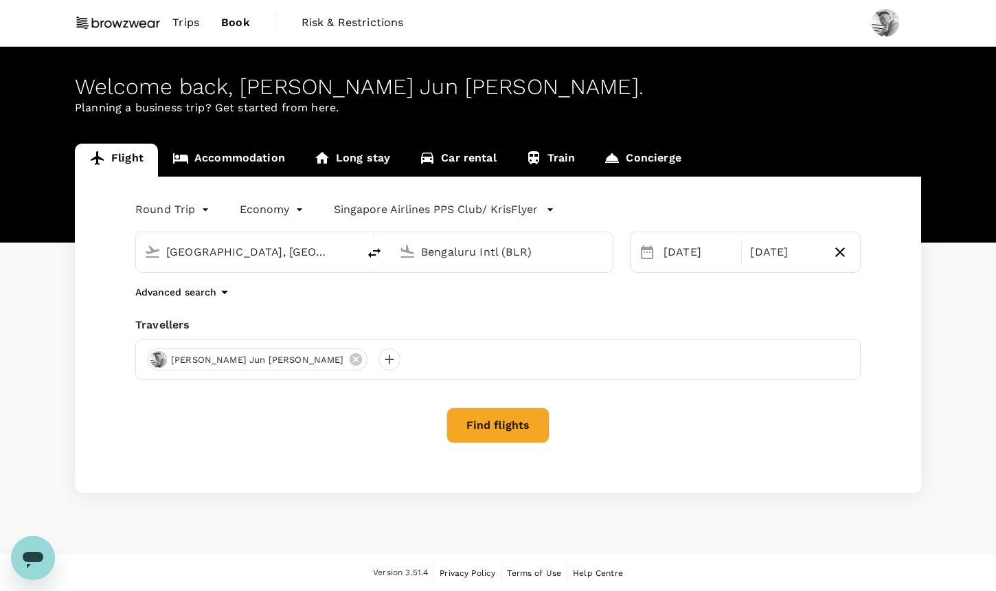
click at [156, 201] on body "Trips Book Risk & Restrictions Welcome back , [PERSON_NAME] Jun [PERSON_NAME] .…" at bounding box center [498, 295] width 996 height 592
click at [177, 240] on li "One-Way" at bounding box center [174, 241] width 82 height 25
click at [823, 247] on span "Add return" at bounding box center [812, 252] width 53 height 14
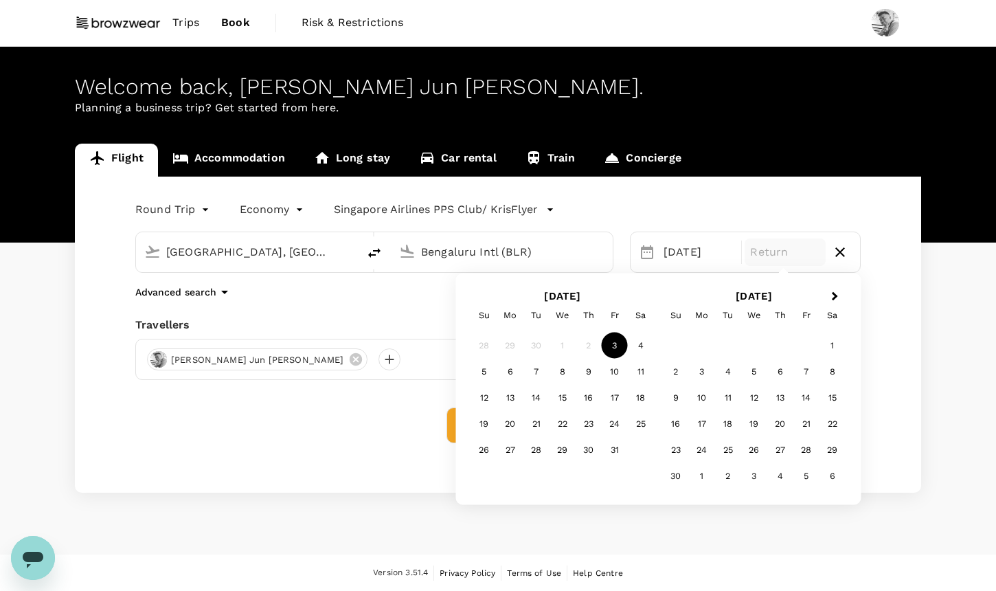
click at [848, 247] on button "button" at bounding box center [839, 251] width 23 height 23
type input "oneway"
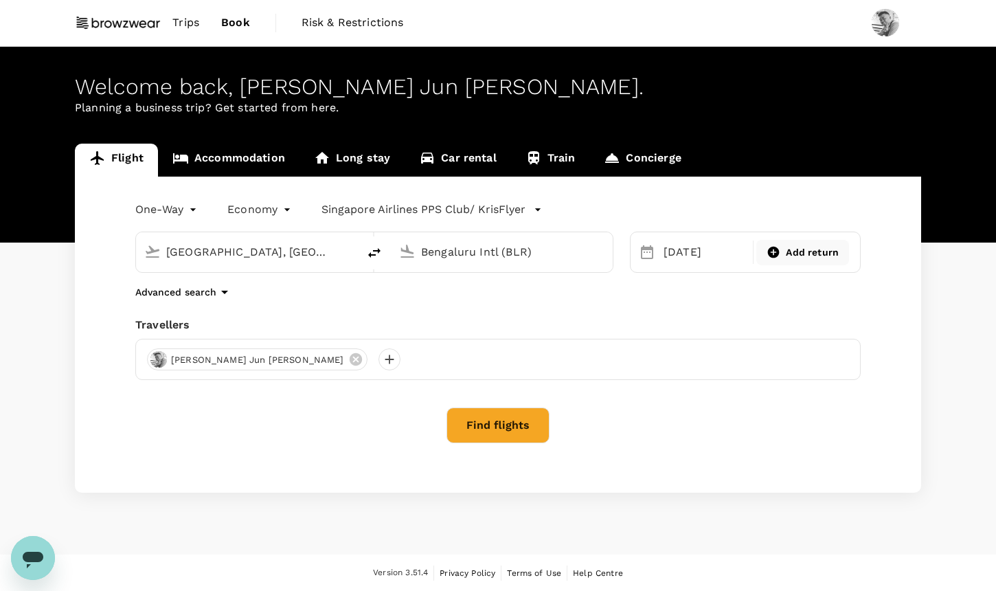
click at [525, 429] on button "Find flights" at bounding box center [497, 425] width 103 height 36
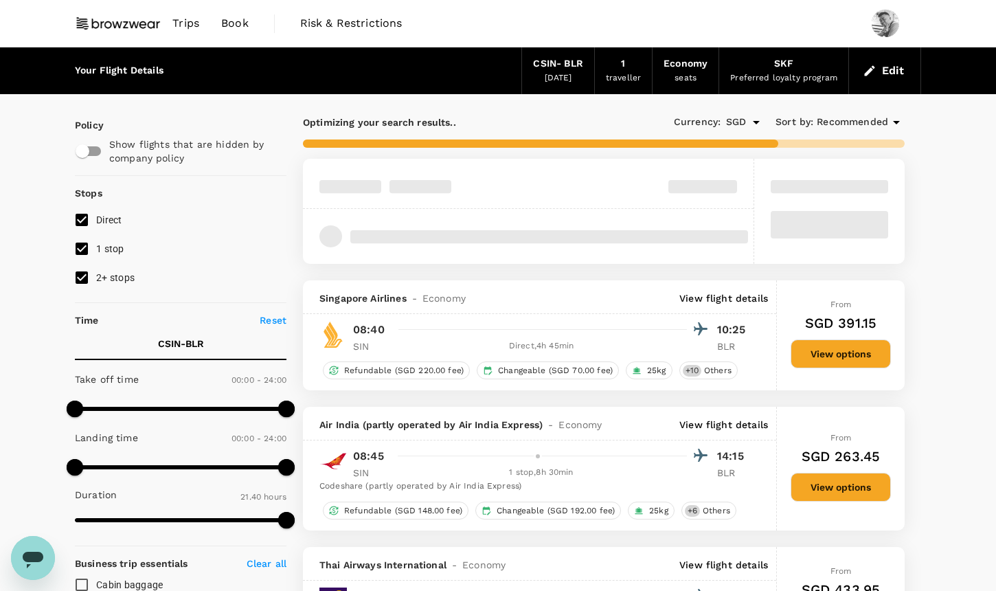
click at [82, 278] on input "2+ stops" at bounding box center [81, 277] width 29 height 29
checkbox input "false"
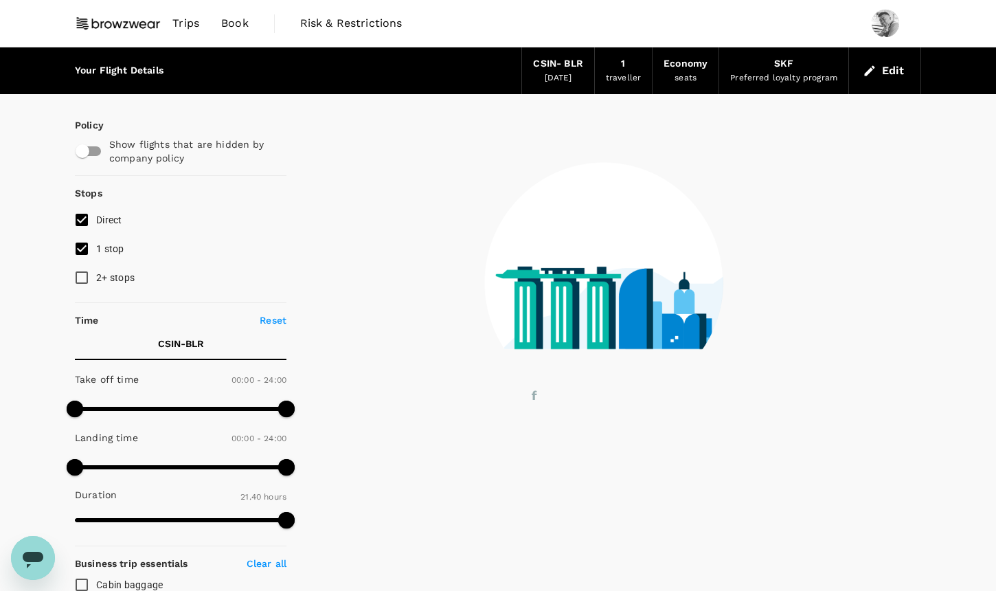
click at [87, 245] on input "1 stop" at bounding box center [81, 248] width 29 height 29
checkbox input "false"
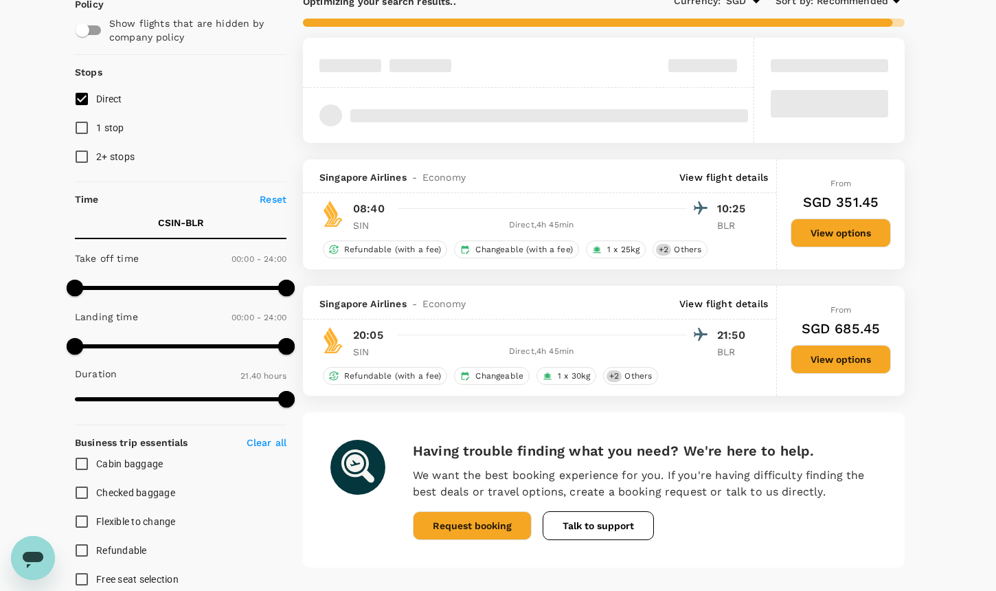
scroll to position [117, 0]
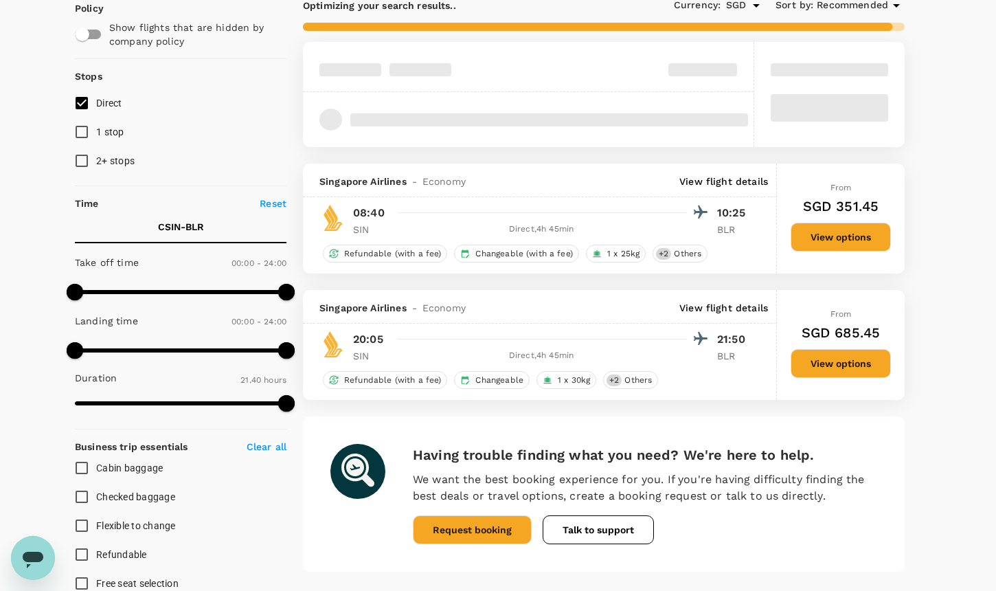
type input "1460"
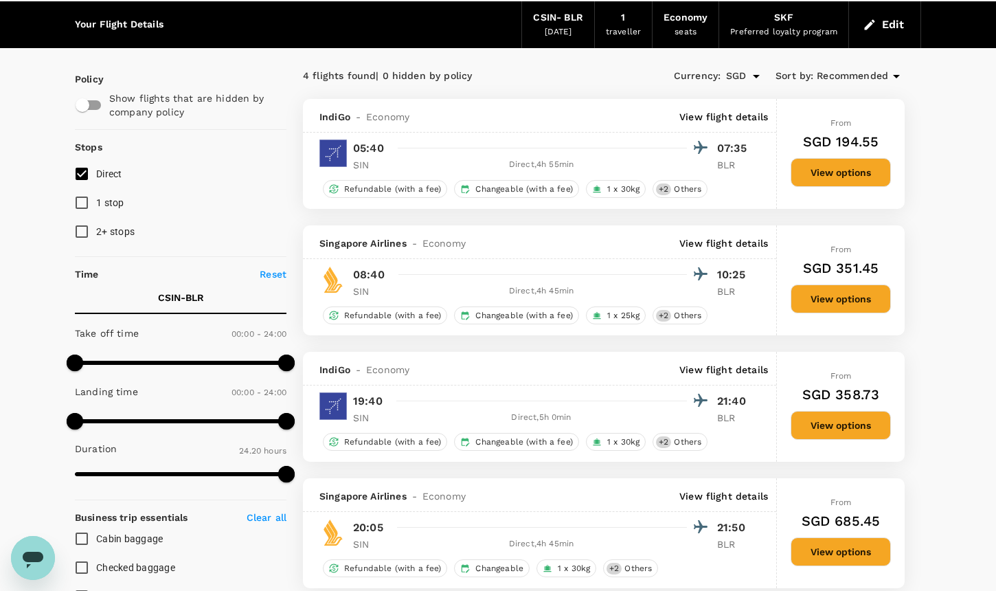
scroll to position [0, 0]
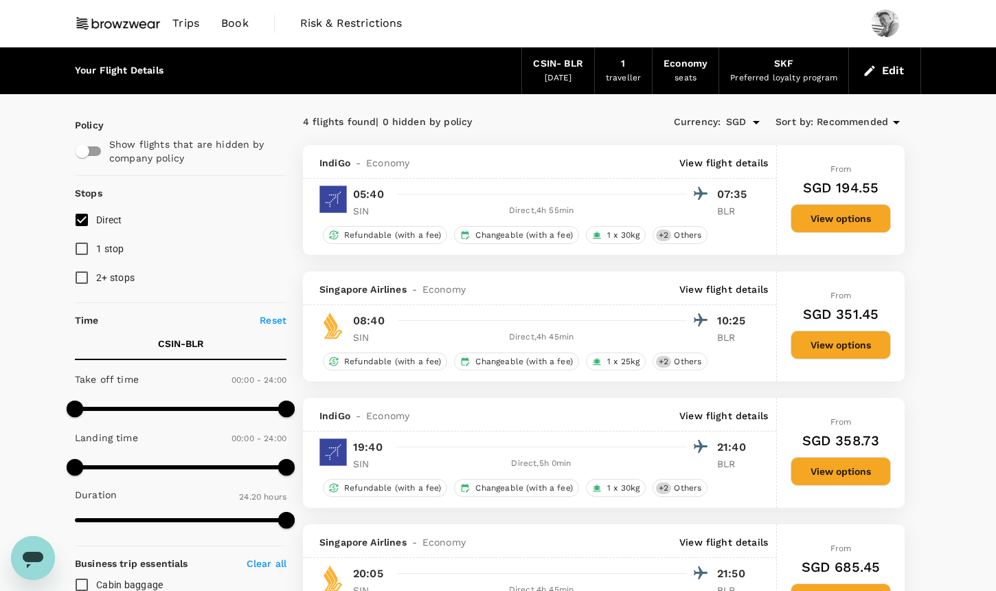
click at [572, 73] on div "[DATE]" at bounding box center [558, 78] width 27 height 14
click at [876, 60] on button "Edit" at bounding box center [884, 71] width 49 height 22
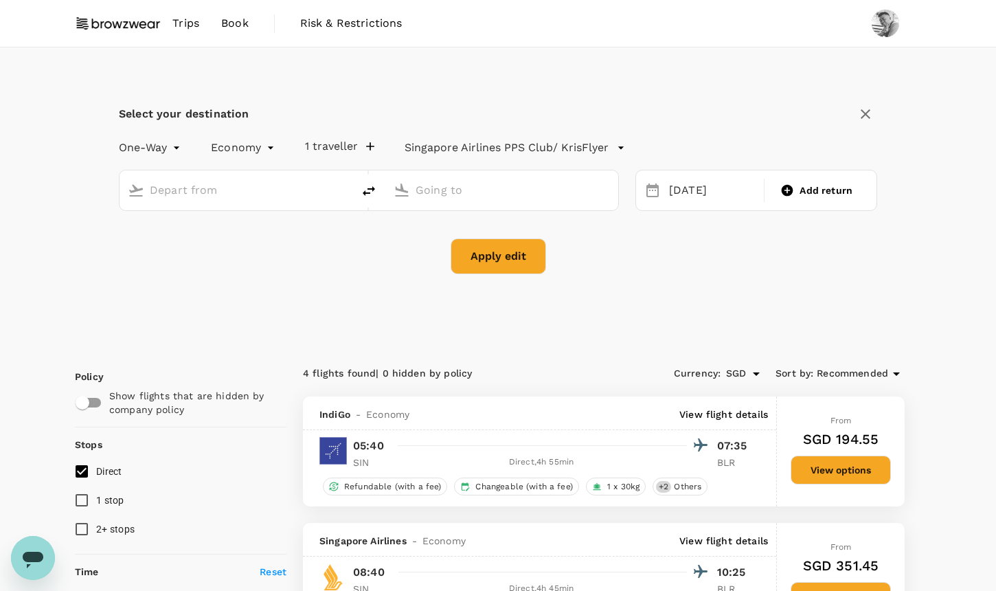
type input "[GEOGRAPHIC_DATA], [GEOGRAPHIC_DATA] (any)"
type input "Bengaluru Intl (BLR)"
click at [686, 194] on div "[DATE]" at bounding box center [712, 190] width 98 height 27
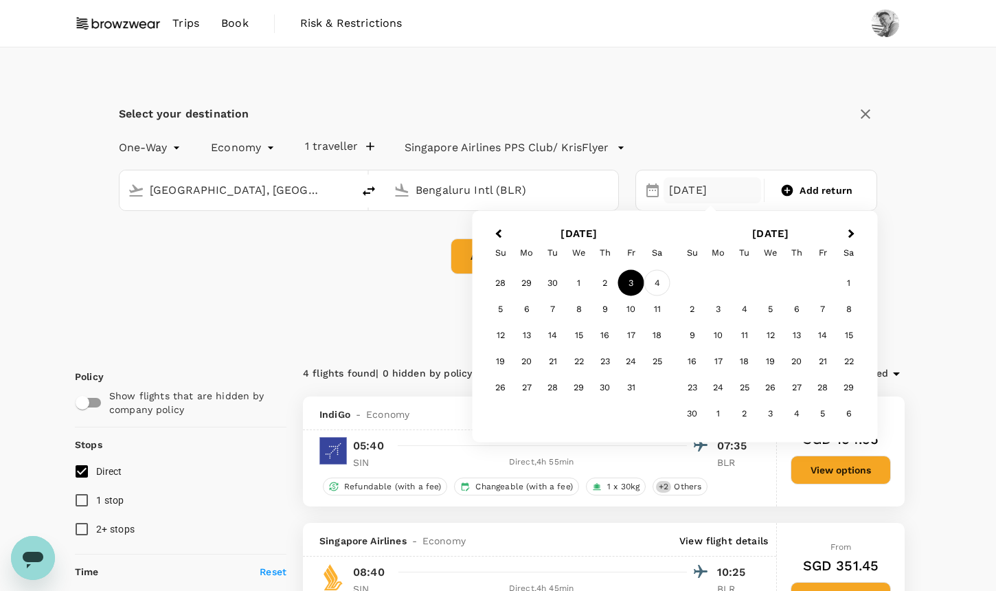
click at [655, 288] on div "4" at bounding box center [657, 283] width 26 height 26
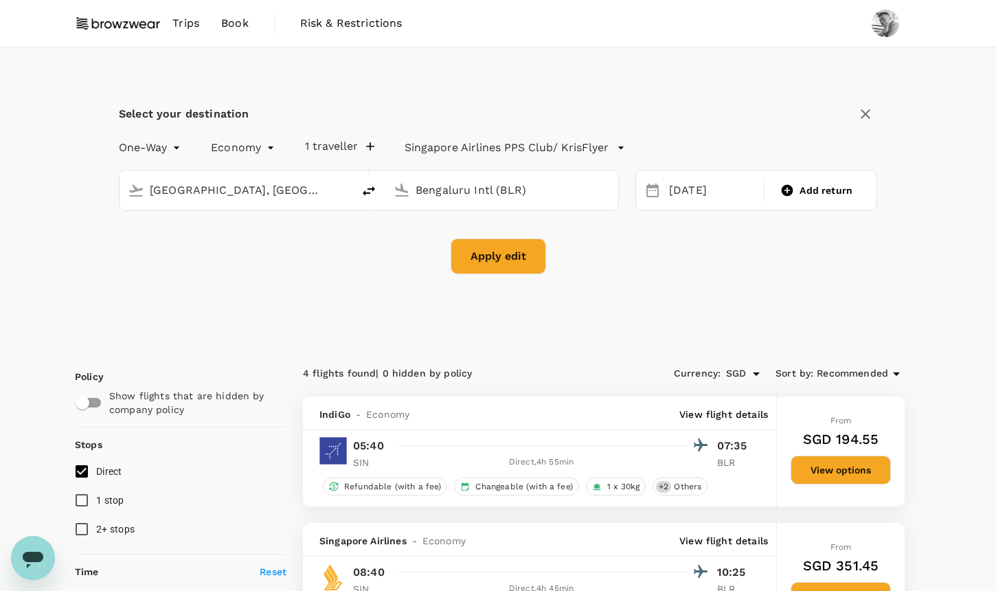
click at [528, 266] on button "Apply edit" at bounding box center [498, 256] width 95 height 36
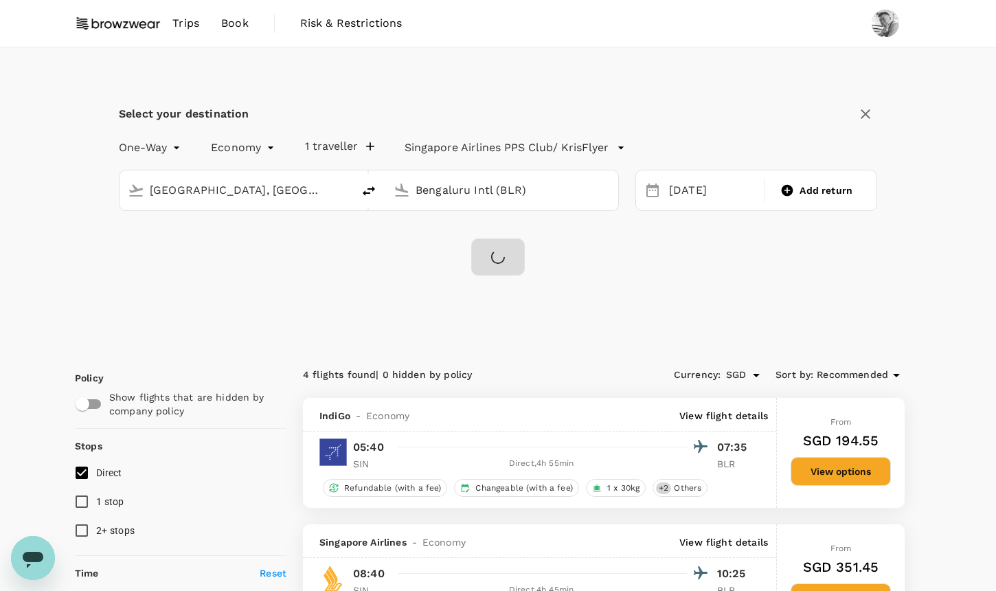
checkbox input "false"
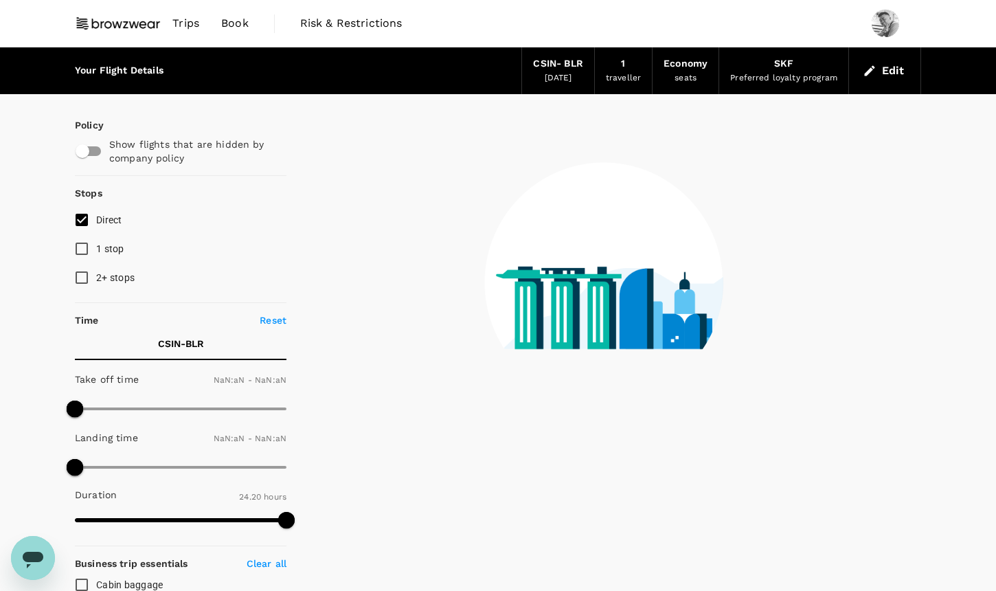
type input "1440"
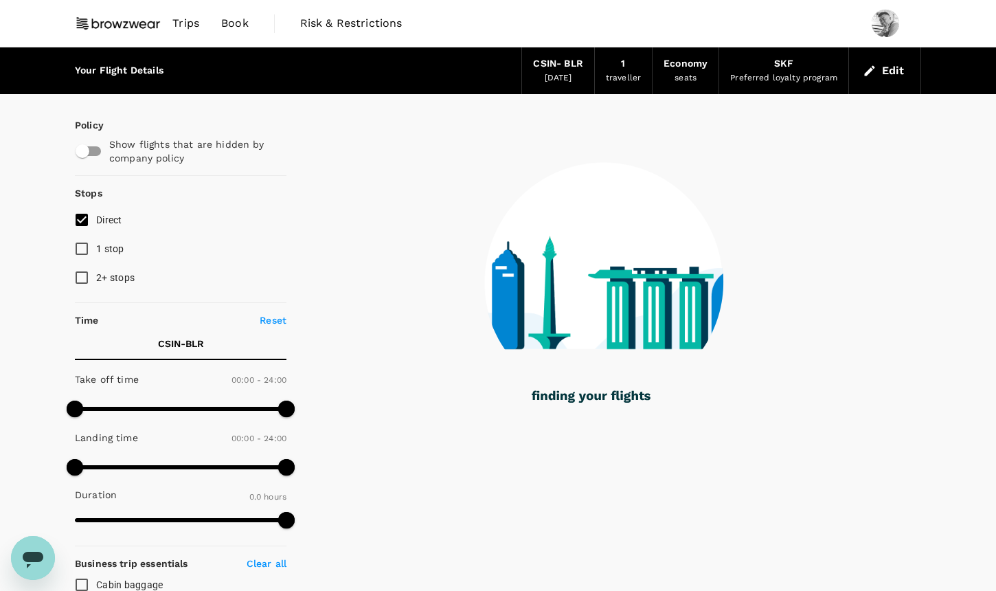
type input "1180"
checkbox input "true"
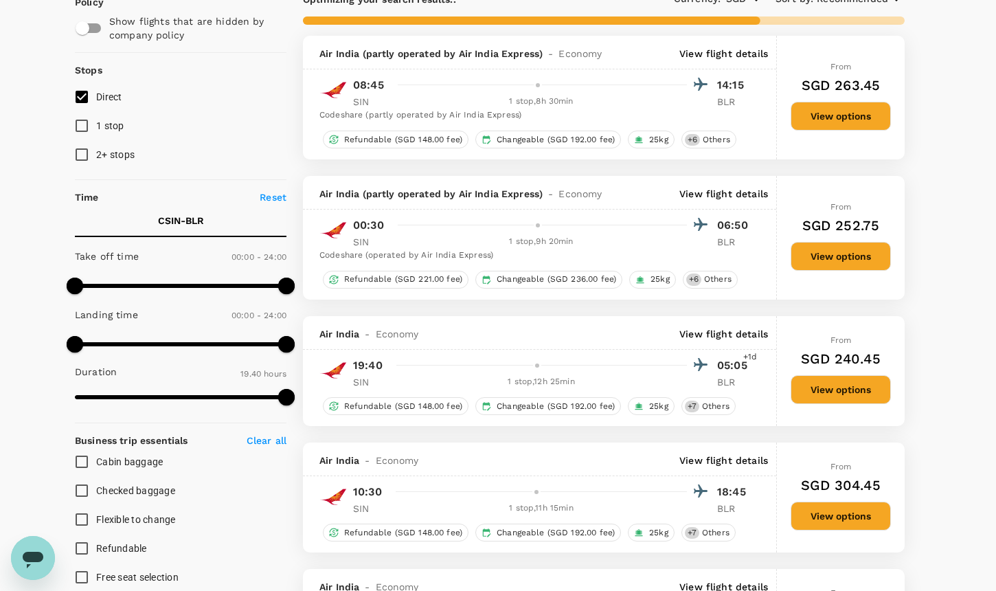
type input "1235"
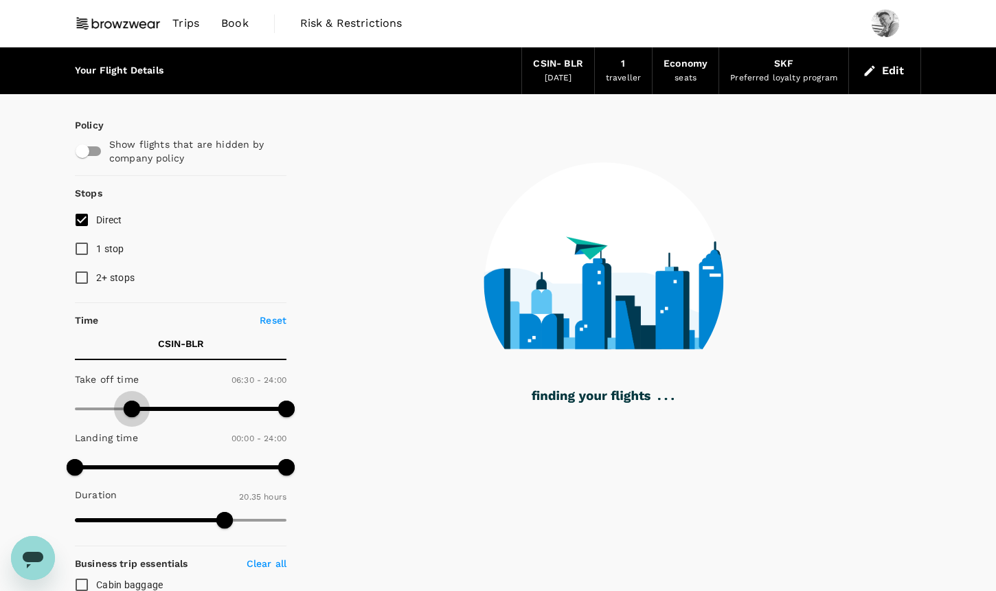
type input "420"
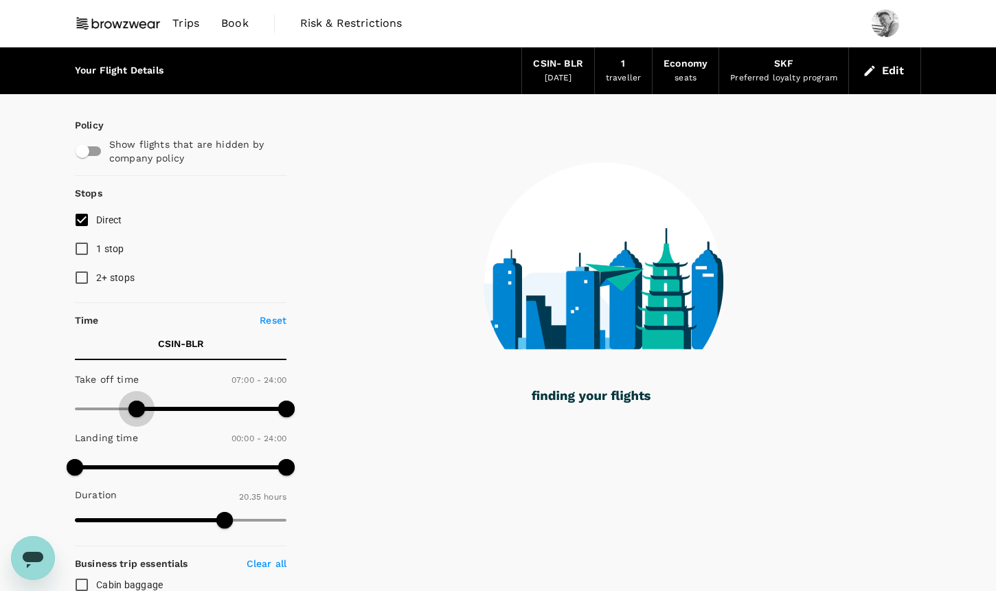
drag, startPoint x: 79, startPoint y: 405, endPoint x: 135, endPoint y: 418, distance: 57.0
click at [135, 417] on span at bounding box center [136, 408] width 16 height 16
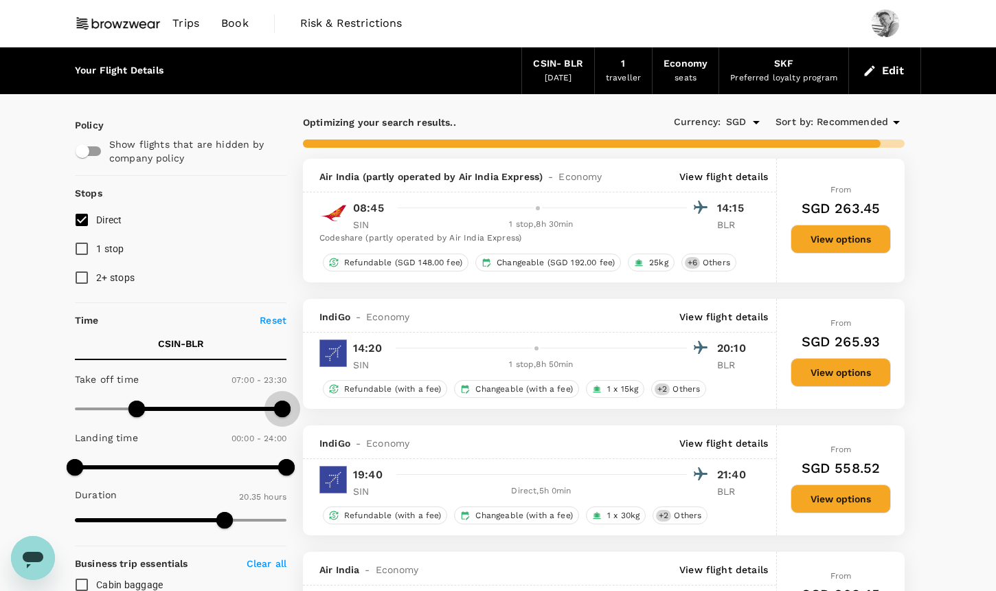
type input "1440"
drag, startPoint x: 282, startPoint y: 408, endPoint x: 306, endPoint y: 404, distance: 25.1
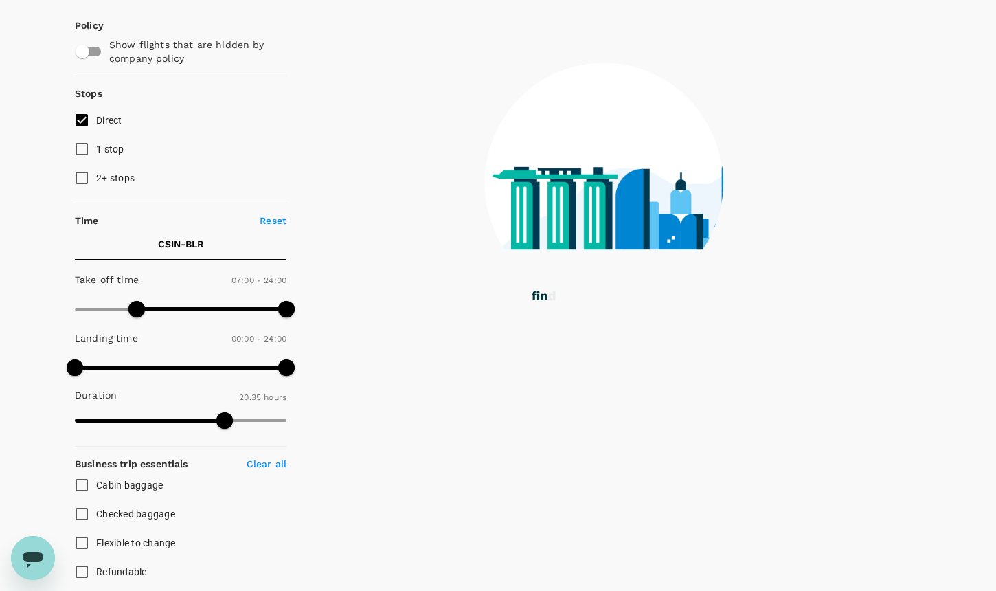
scroll to position [101, 0]
